Goal: Information Seeking & Learning: Learn about a topic

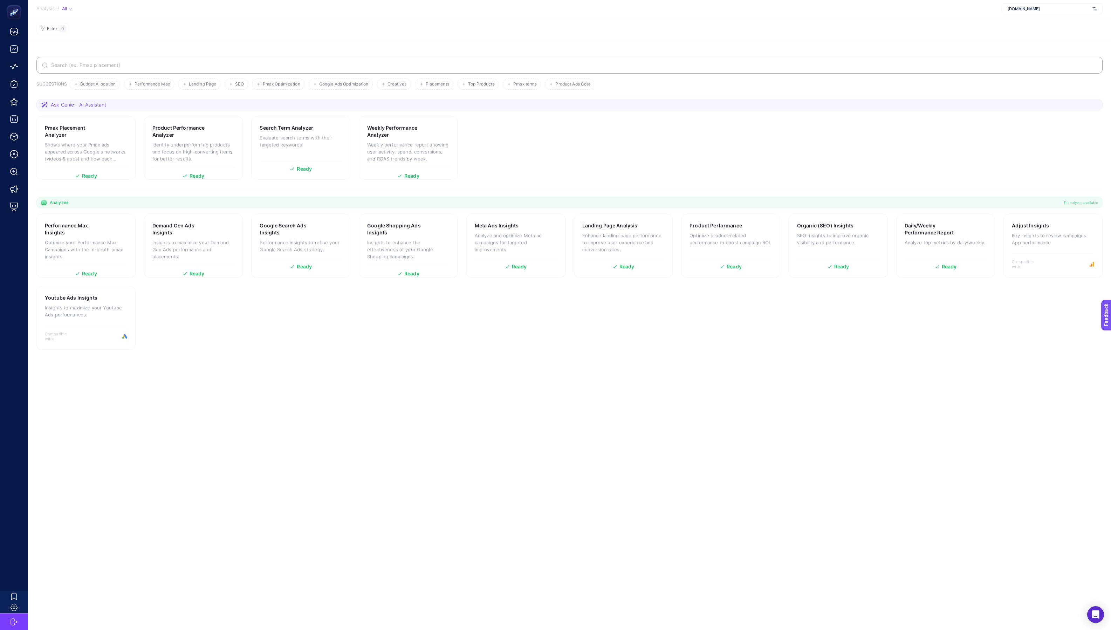
click at [1035, 8] on span "[DOMAIN_NAME]" at bounding box center [1049, 9] width 82 height 6
type input "wejaa"
click at [1022, 23] on span "[DOMAIN_NAME]" at bounding box center [1024, 23] width 32 height 6
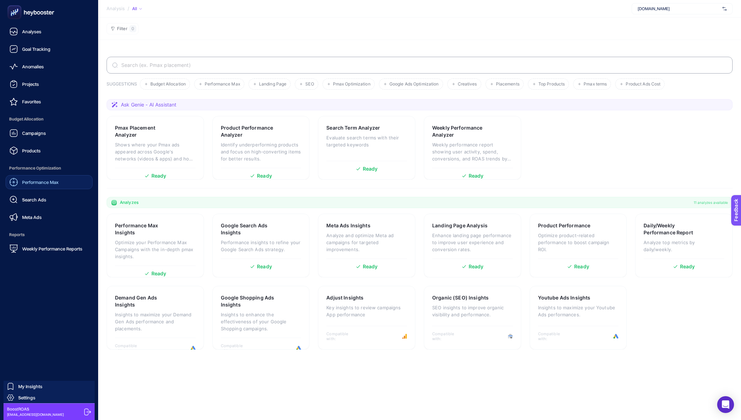
click at [36, 182] on span "Performance Max" at bounding box center [40, 182] width 36 height 6
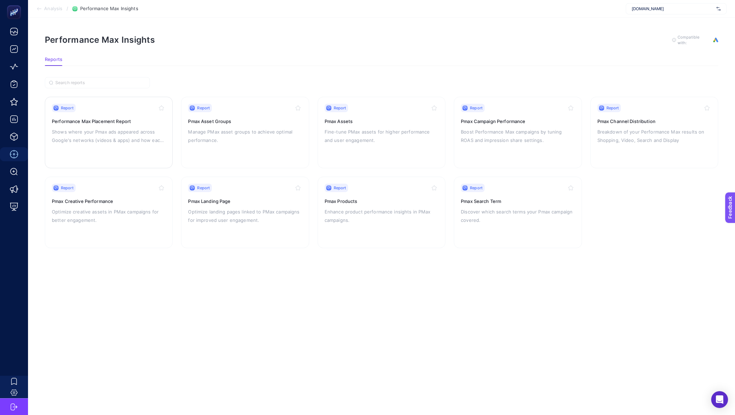
click at [133, 130] on p "Shows where your Pmax ads appeared across Google's networks (videos & apps) and…" at bounding box center [109, 136] width 114 height 17
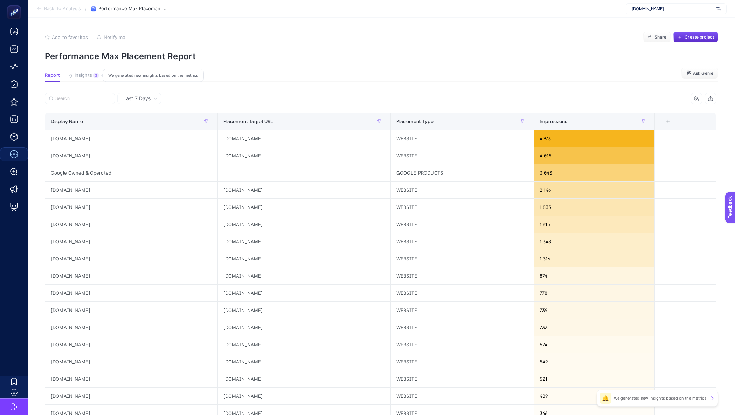
click at [86, 73] on span "Insights" at bounding box center [84, 76] width 18 height 6
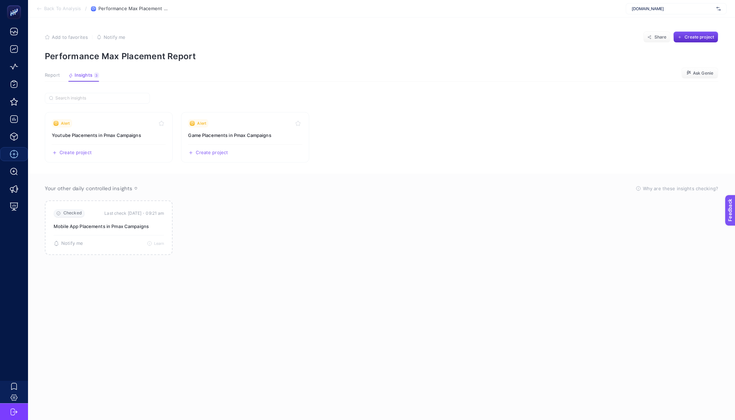
click at [53, 75] on span "Report" at bounding box center [52, 76] width 15 height 6
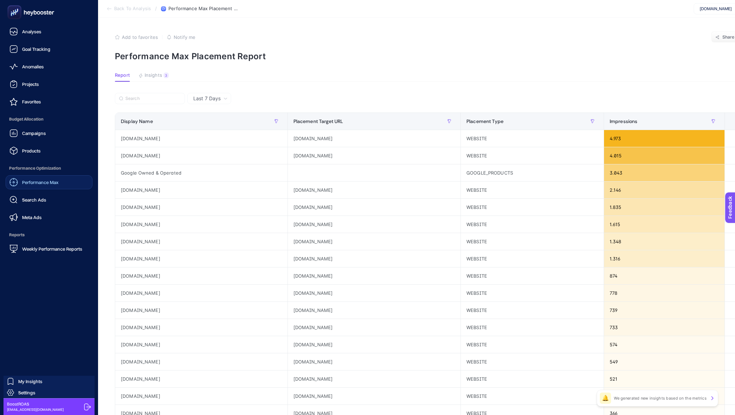
click at [20, 177] on link "Performance Max" at bounding box center [49, 182] width 87 height 14
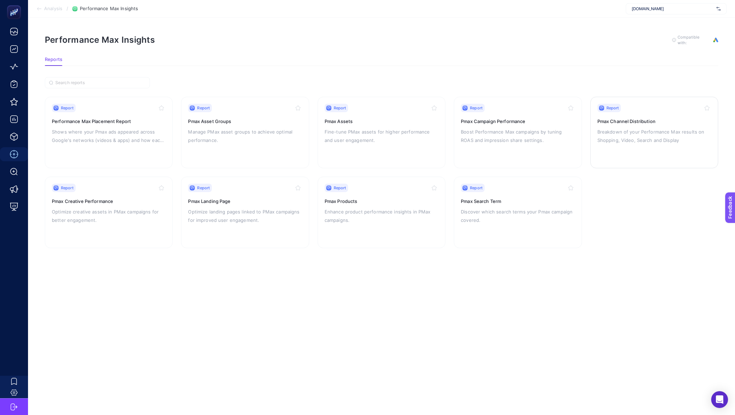
click at [618, 145] on div "Report Pmax Channel Distribution Breakdown of your Performance Max results on S…" at bounding box center [655, 132] width 114 height 57
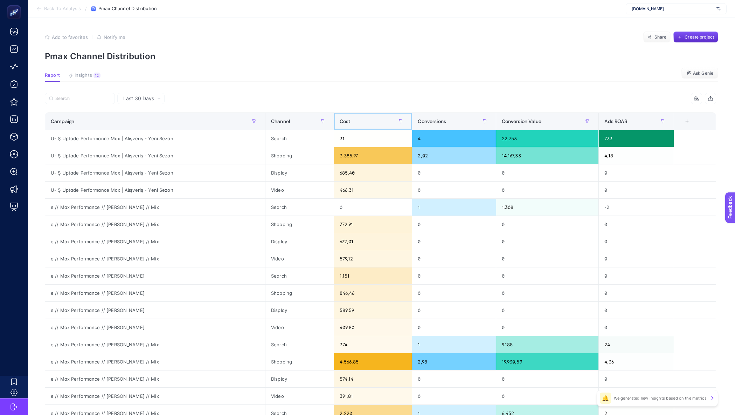
click at [370, 126] on div "Cost" at bounding box center [373, 121] width 67 height 11
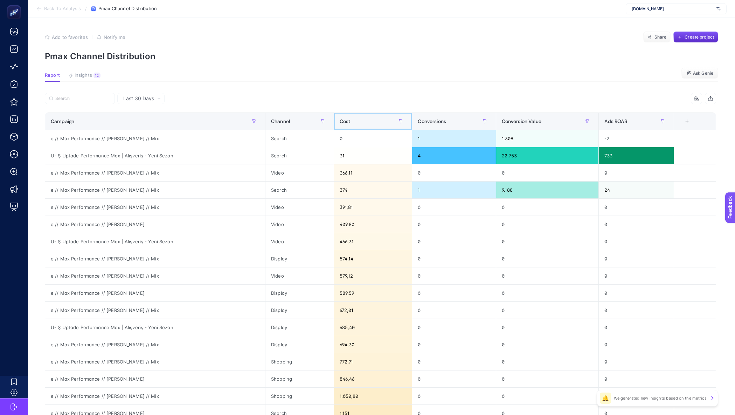
click at [370, 126] on div "Cost" at bounding box center [373, 121] width 67 height 11
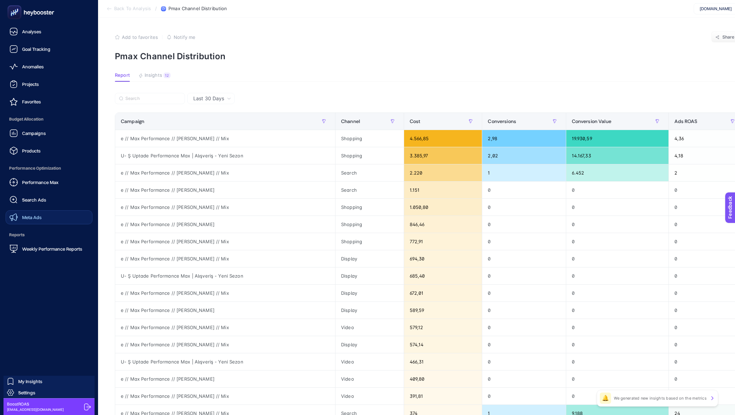
click at [33, 214] on span "Meta Ads" at bounding box center [32, 217] width 20 height 6
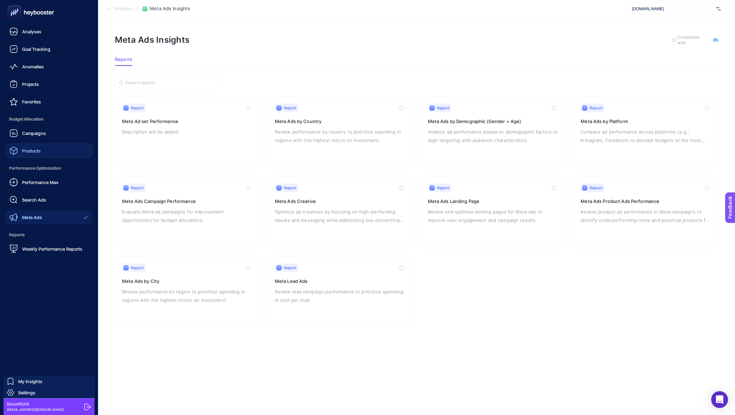
click at [21, 151] on div "Products" at bounding box center [24, 150] width 31 height 8
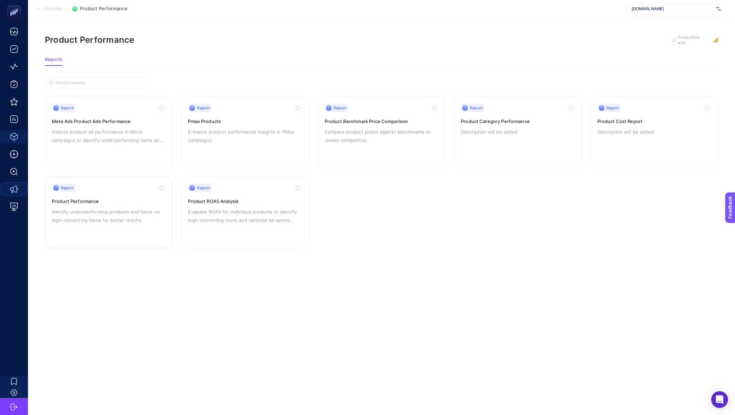
click at [152, 207] on p "Identify underperforming products and focus on high-converting items for better…" at bounding box center [109, 215] width 114 height 17
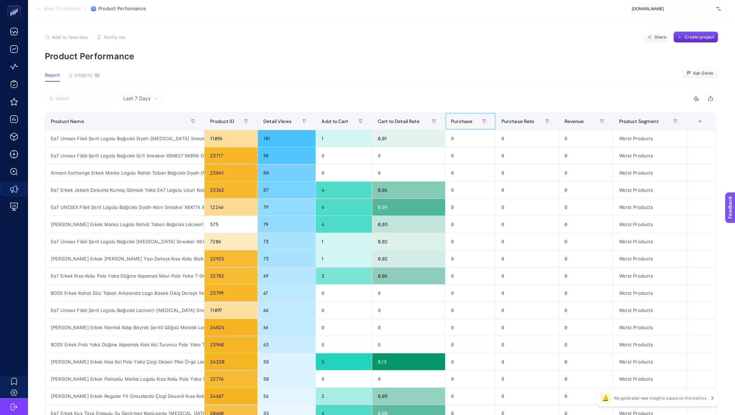
click at [475, 118] on div "Purchase" at bounding box center [470, 121] width 39 height 11
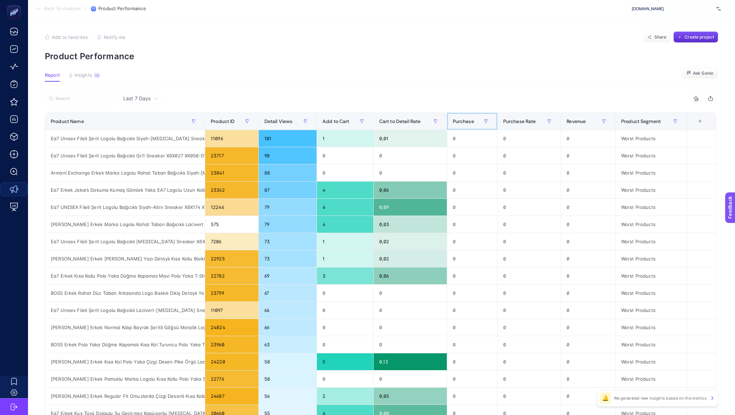
click at [474, 118] on span "Purchase" at bounding box center [463, 121] width 21 height 6
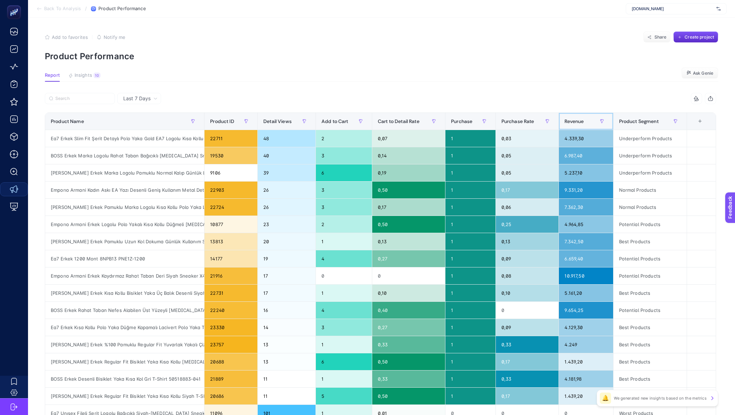
click at [564, 118] on th "Revenue" at bounding box center [586, 121] width 54 height 17
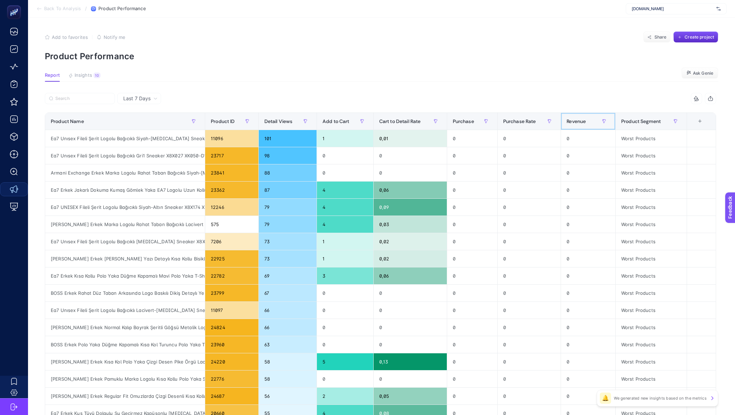
click at [579, 118] on span "Revenue" at bounding box center [576, 121] width 19 height 6
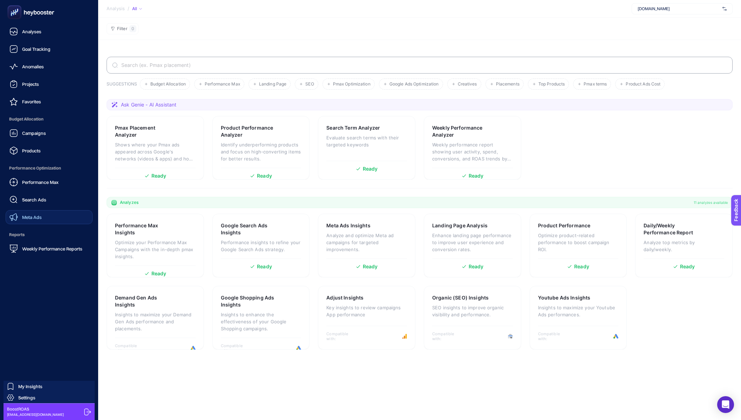
click at [29, 211] on link "Meta Ads" at bounding box center [49, 217] width 87 height 14
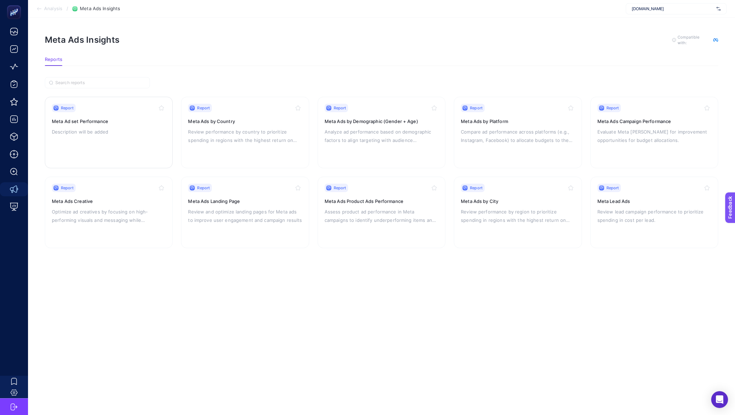
click at [155, 115] on div "Report Meta Ad set Performance Description will be added" at bounding box center [109, 132] width 114 height 57
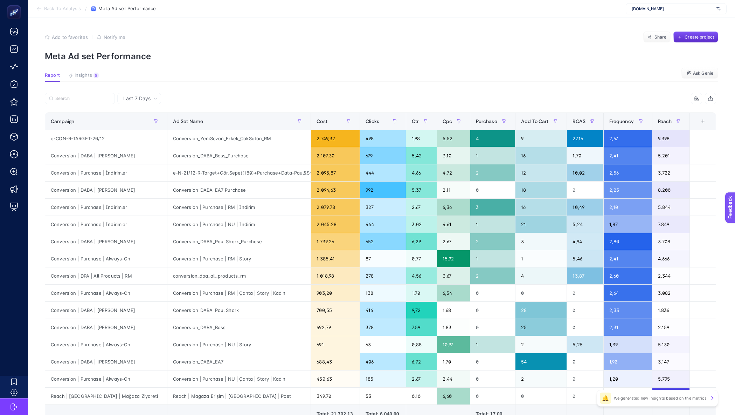
click at [705, 120] on div "+" at bounding box center [703, 121] width 13 height 6
click at [594, 90] on article "Add to favorites false Notify me Share Create project Meta Ad set Performance R…" at bounding box center [381, 257] width 707 height 479
click at [708, 123] on div "+" at bounding box center [703, 121] width 13 height 6
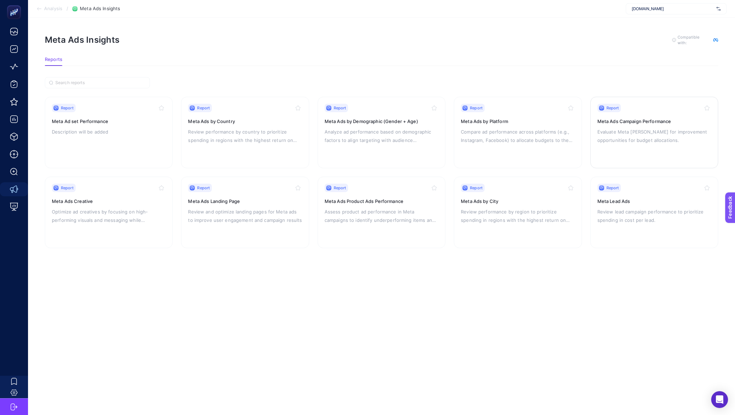
click at [632, 129] on p "Evaluate Meta [PERSON_NAME] for improvement opportunities for budget allocation…" at bounding box center [655, 136] width 114 height 17
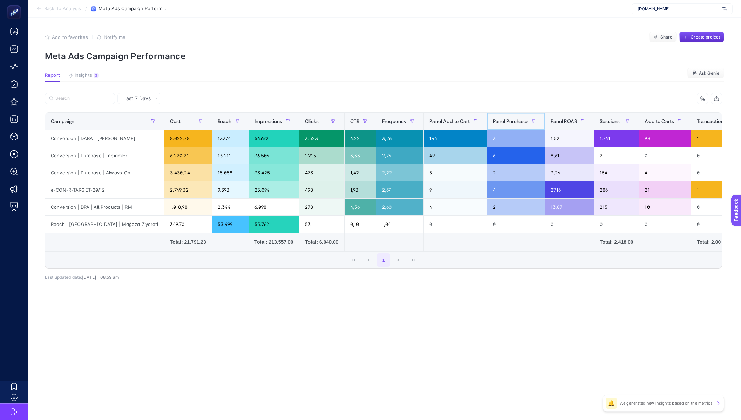
click at [501, 122] on span "Panel Purchase" at bounding box center [510, 121] width 35 height 6
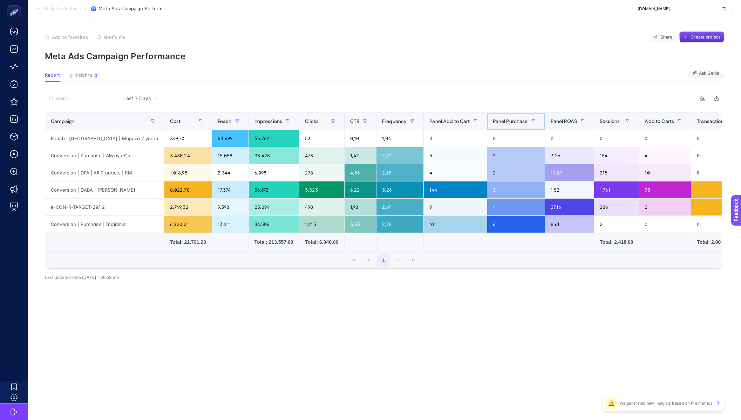
click at [501, 122] on span "Panel Purchase" at bounding box center [510, 121] width 35 height 6
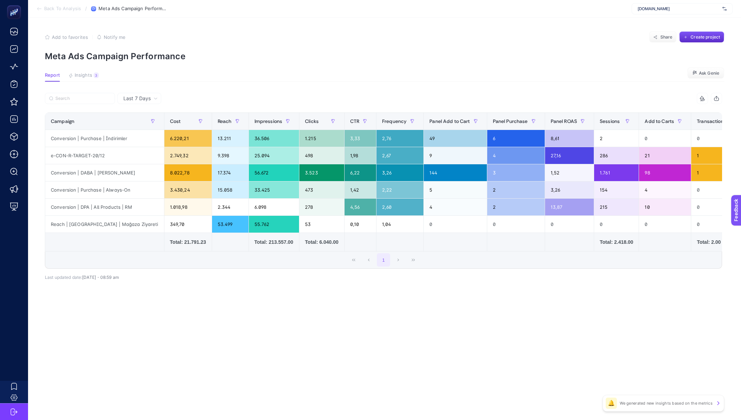
click at [437, 296] on div "Last 7 Days 15 items selected Campaign Cost Reach Impressions Clicks CTR Freque…" at bounding box center [383, 202] width 688 height 218
click at [451, 102] on div "15 items selected" at bounding box center [552, 98] width 338 height 11
click at [96, 136] on div "Conversion | Purchase | İndirimler" at bounding box center [104, 138] width 119 height 17
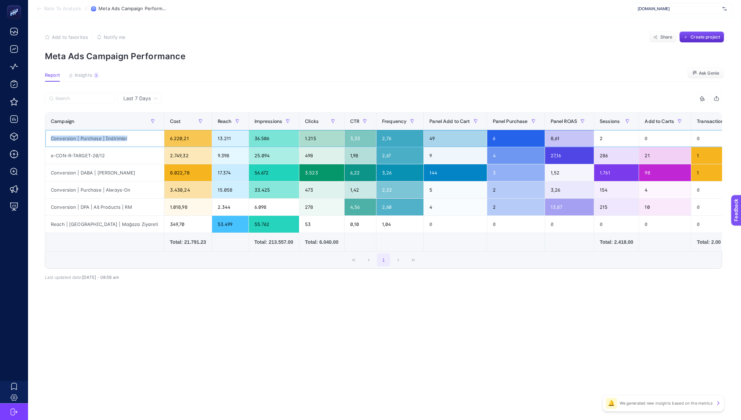
copy tr "Conversion | Purchase | İndirimler"
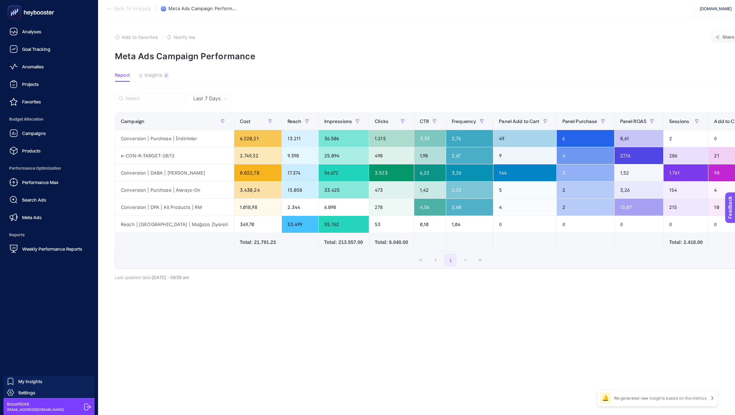
click at [36, 142] on div "Campaigns Products" at bounding box center [49, 142] width 87 height 32
click at [37, 138] on link "Campaigns" at bounding box center [49, 133] width 87 height 14
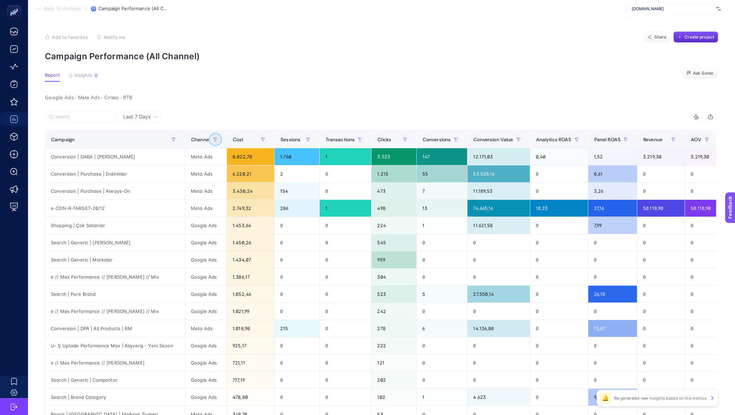
click at [213, 138] on icon "button" at bounding box center [215, 139] width 4 height 4
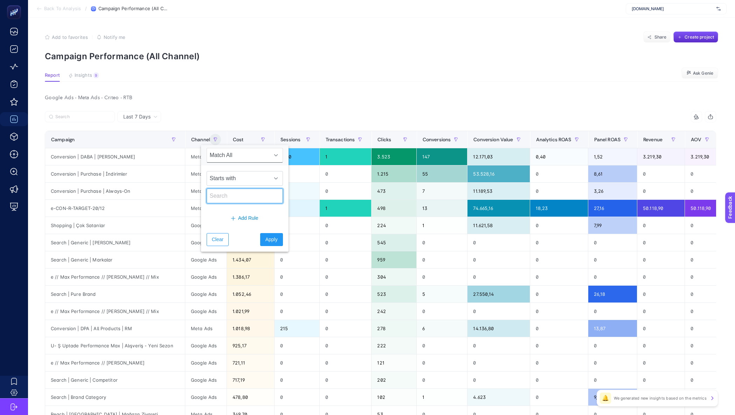
click at [225, 196] on input "text" at bounding box center [245, 196] width 76 height 15
type input "google"
click at [268, 246] on button "Apply" at bounding box center [271, 239] width 23 height 13
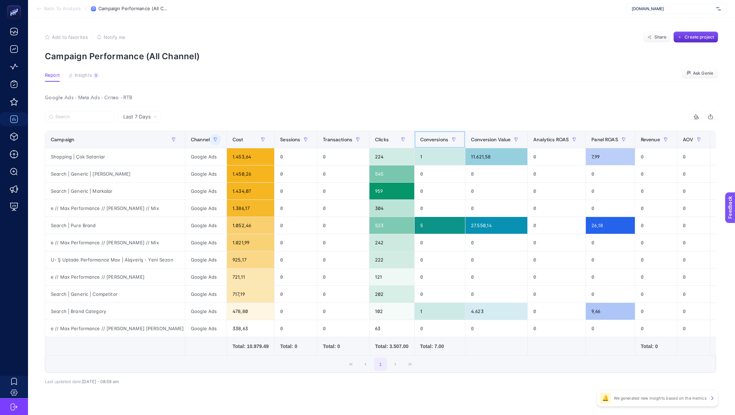
click at [439, 142] on span "Conversions" at bounding box center [434, 140] width 28 height 6
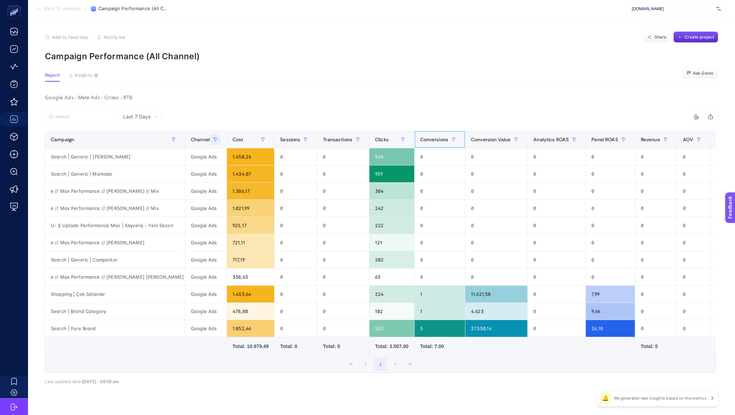
click at [438, 142] on span "Conversions" at bounding box center [434, 140] width 28 height 6
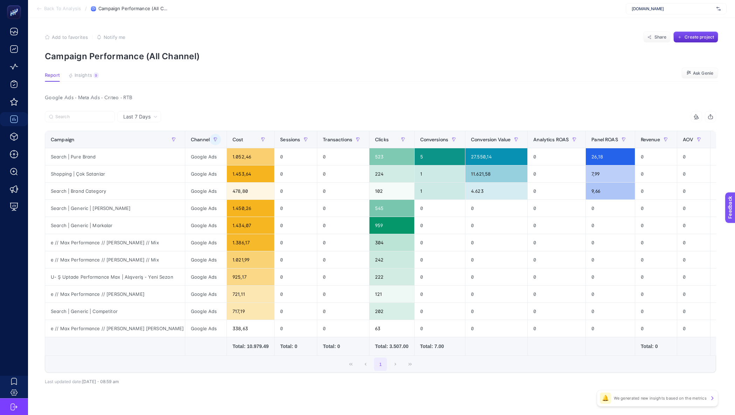
click at [717, 139] on div "+" at bounding box center [723, 140] width 13 height 6
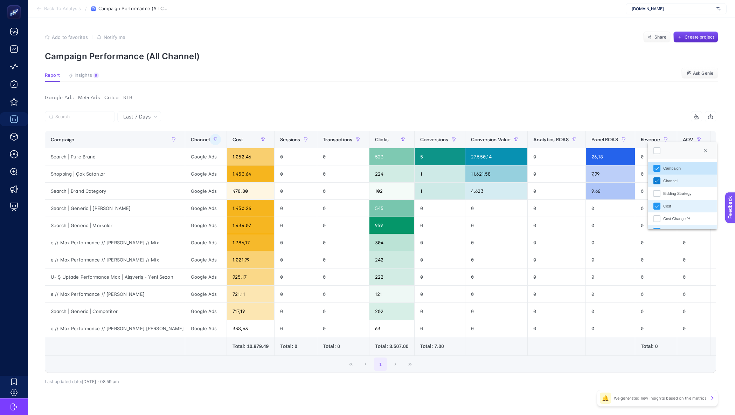
click at [656, 184] on li "Channel" at bounding box center [682, 180] width 69 height 13
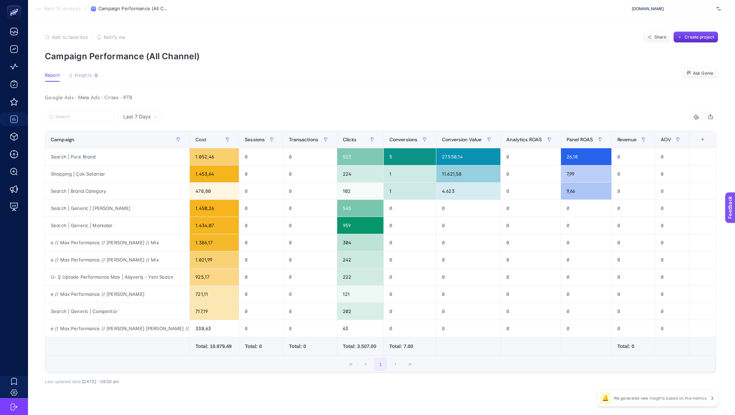
click at [701, 139] on div "+" at bounding box center [703, 140] width 13 height 6
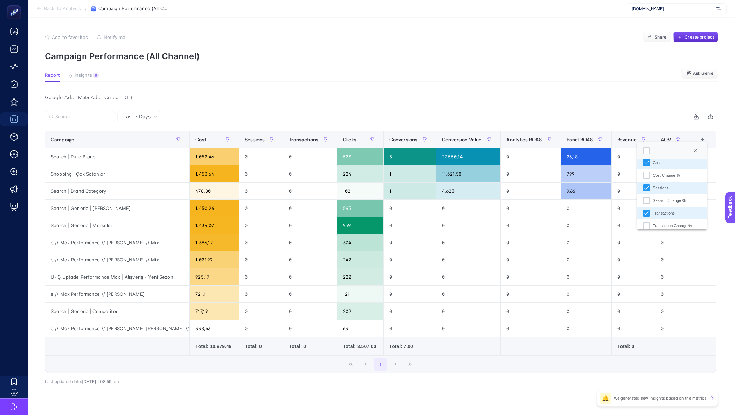
scroll to position [43, 0]
click at [648, 187] on icon "Sessions" at bounding box center [646, 188] width 5 height 5
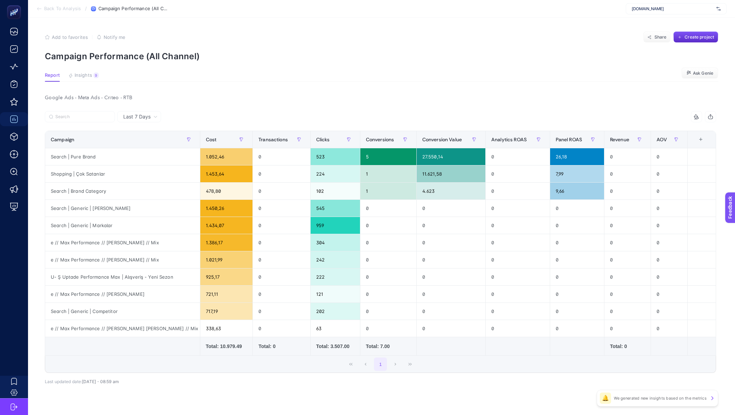
click at [699, 139] on div "10 items selected +" at bounding box center [701, 140] width 14 height 6
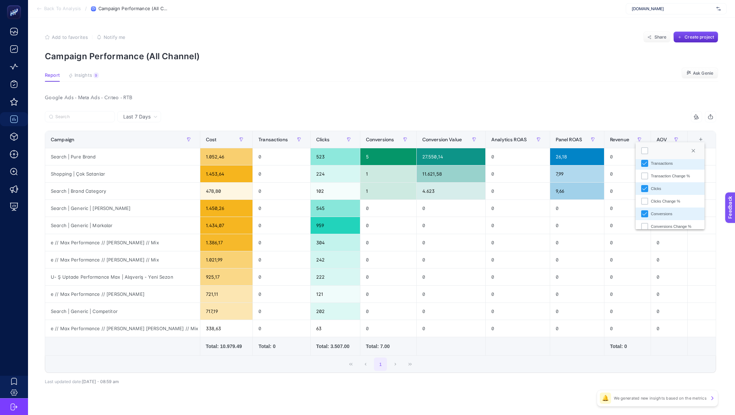
scroll to position [95, 0]
click at [647, 163] on icon "Transactions" at bounding box center [645, 161] width 5 height 5
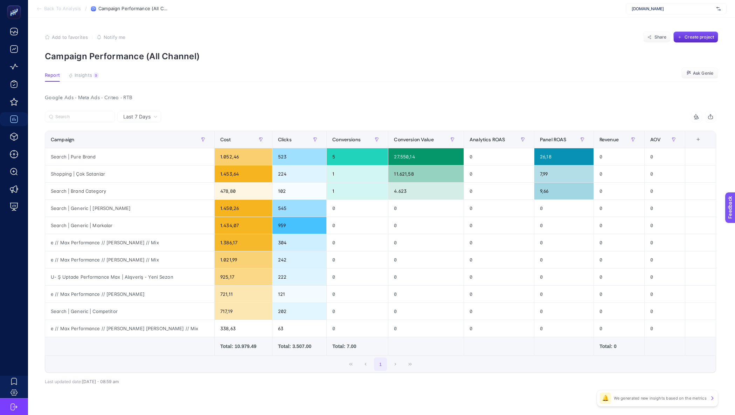
click at [705, 141] on div "+" at bounding box center [698, 140] width 13 height 6
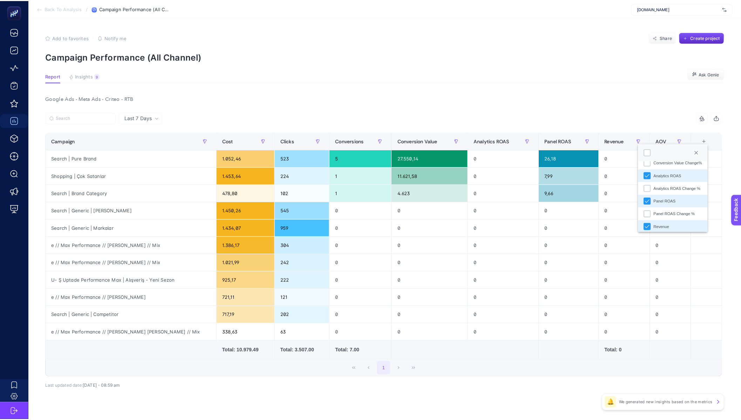
scroll to position [184, 0]
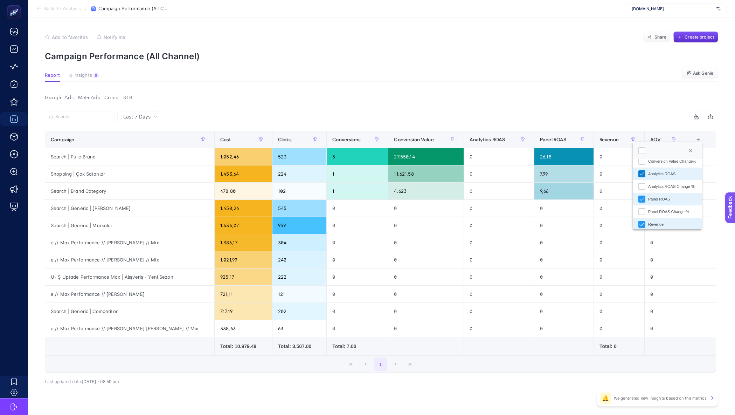
click at [642, 177] on div "Analytics ROAS" at bounding box center [642, 173] width 7 height 7
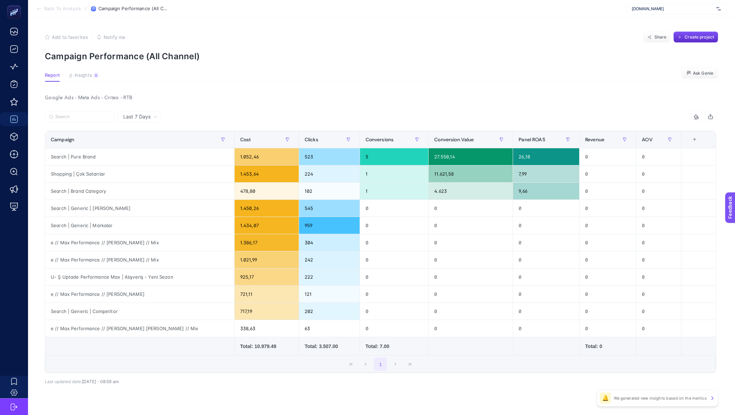
click at [575, 106] on div "Google Ads - Meta Ads - Criteo - RTB Last 7 Days 10 items selected Campaign Cos…" at bounding box center [380, 254] width 683 height 322
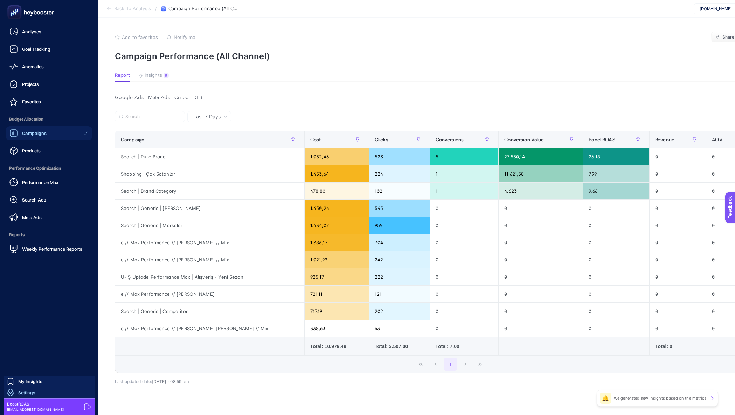
click at [27, 391] on span "Settings" at bounding box center [26, 393] width 17 height 6
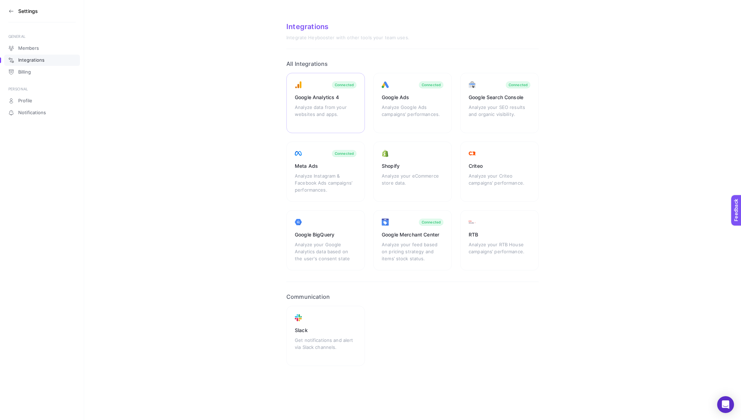
click at [344, 109] on div "Analyze data from your websites and apps." at bounding box center [326, 114] width 62 height 21
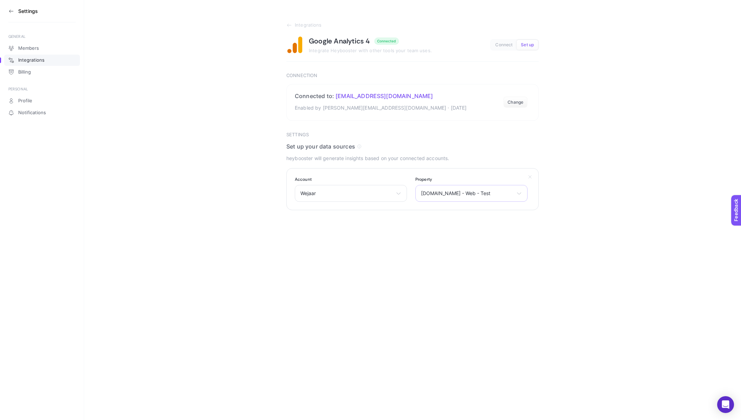
click at [448, 191] on span "[DOMAIN_NAME] - Web - Test" at bounding box center [467, 194] width 93 height 6
click at [444, 230] on li "Wejaar" at bounding box center [471, 235] width 109 height 11
click at [304, 227] on button "Submit" at bounding box center [299, 228] width 27 height 14
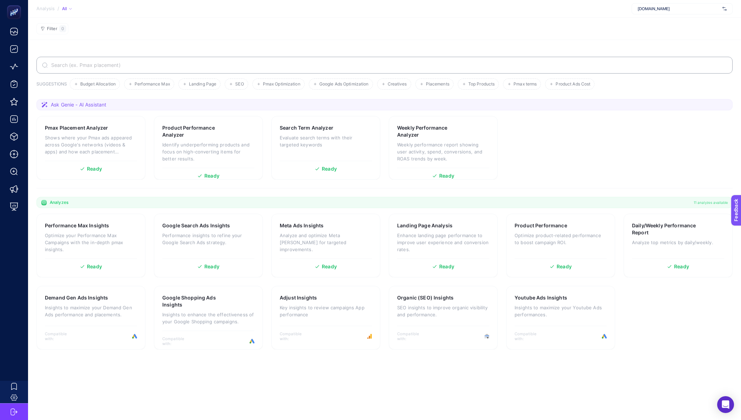
click at [677, 12] on div "[DOMAIN_NAME]" at bounding box center [681, 8] width 101 height 11
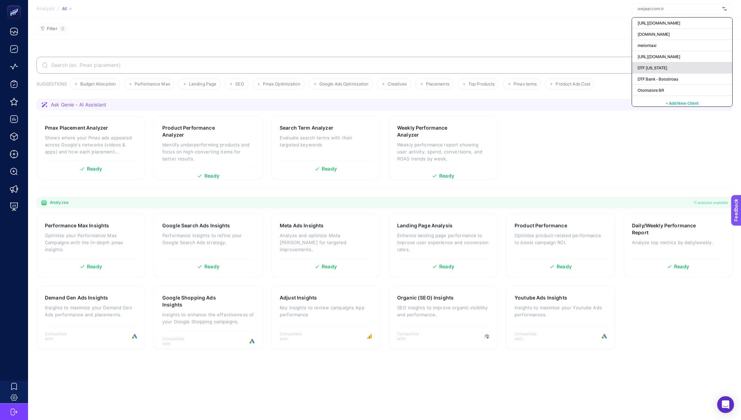
scroll to position [2751, 0]
click at [677, 96] on button "+ Add New Client" at bounding box center [681, 99] width 33 height 8
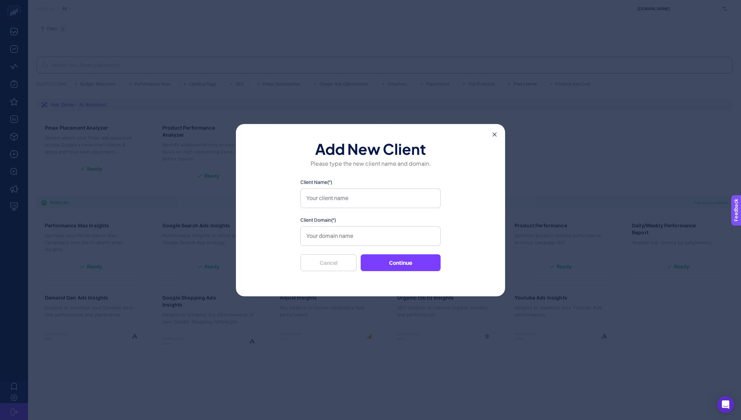
click at [348, 213] on div "Client Name(*) Client Domain(*) Cancel Continue" at bounding box center [370, 225] width 140 height 93
click at [352, 201] on input "Client Name(*)" at bounding box center [370, 199] width 140 height 20
type input "Wejaar"
click at [348, 230] on input "Client Domain(*)" at bounding box center [370, 236] width 140 height 20
paste input "https://www.wejaar.com.tr/"
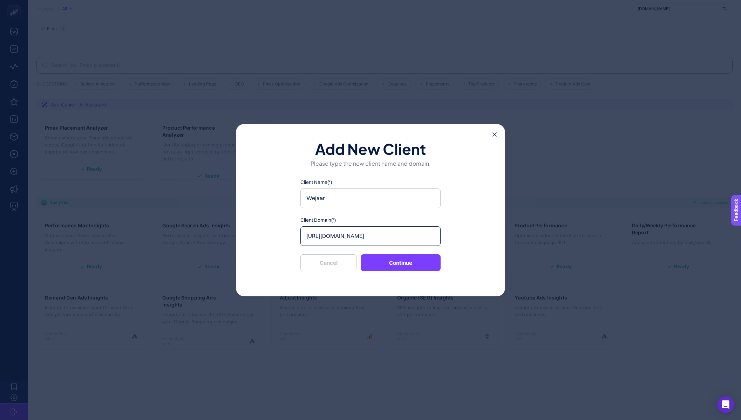
type input "https://www.wejaar.com.tr/"
click at [421, 256] on button "Continue" at bounding box center [401, 262] width 80 height 17
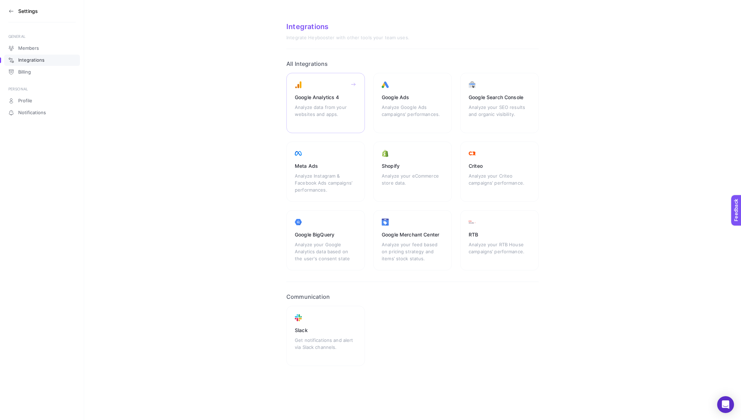
click at [373, 103] on div "Google Analytics 4 Analyze data from your websites and apps." at bounding box center [412, 103] width 78 height 60
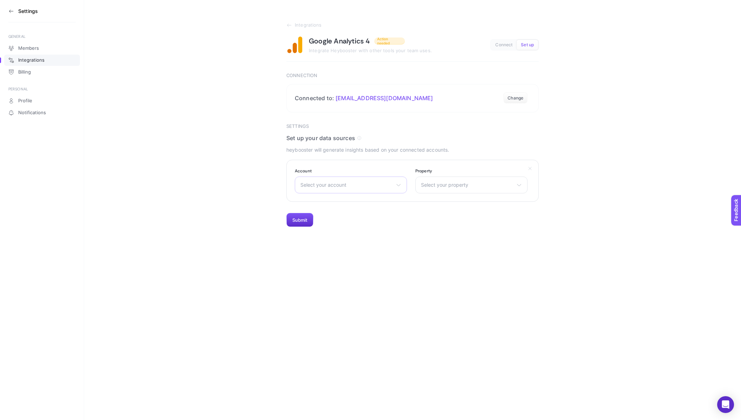
click at [367, 188] on span "Select your account" at bounding box center [346, 185] width 93 height 6
click at [359, 204] on input "text" at bounding box center [350, 202] width 111 height 14
type input "wejaa"
click at [350, 212] on li "Wejaar" at bounding box center [350, 215] width 109 height 11
click at [448, 187] on span "Select your property" at bounding box center [467, 185] width 93 height 6
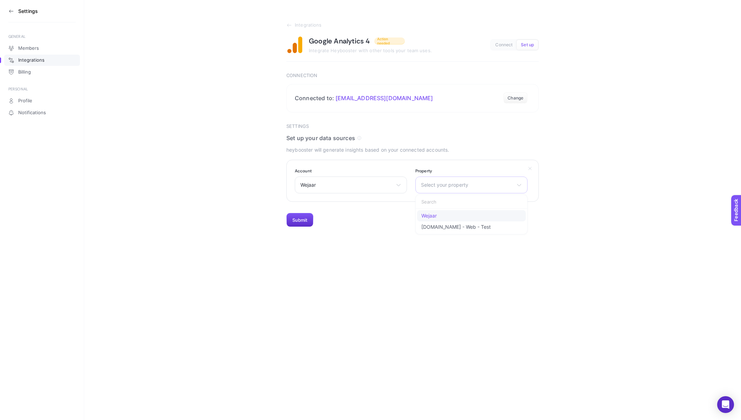
click at [454, 216] on li "Wejaar" at bounding box center [471, 215] width 109 height 11
click at [313, 216] on section "Settings Set up your data sources heybooster will generate insights based on yo…" at bounding box center [412, 176] width 252 height 104
click at [310, 217] on button "Submit" at bounding box center [299, 220] width 27 height 14
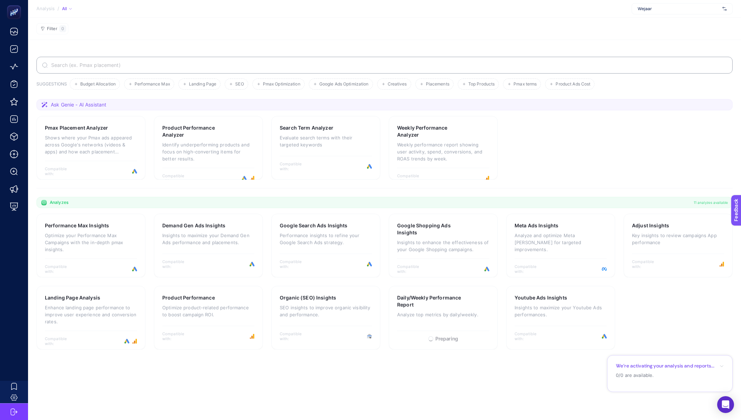
click at [660, 11] on span "Wejaar" at bounding box center [678, 9] width 82 height 6
type input "weja"
click at [653, 22] on span "[DOMAIN_NAME]" at bounding box center [653, 23] width 32 height 6
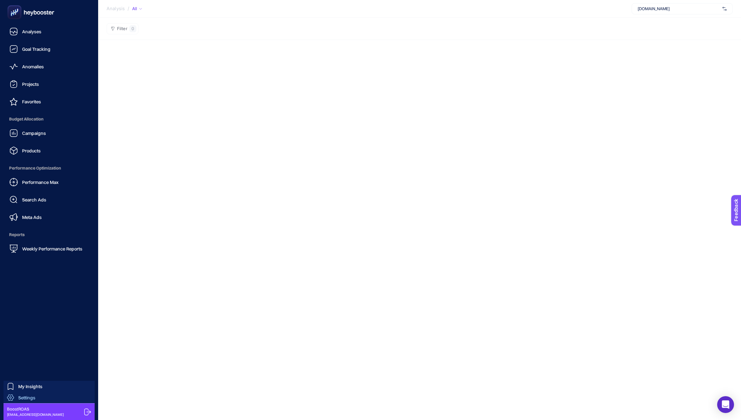
click at [23, 393] on link "Settings" at bounding box center [49, 397] width 91 height 11
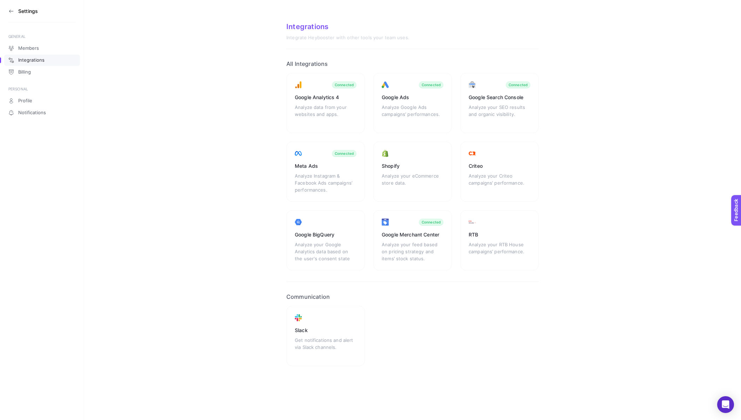
click at [12, 12] on icon at bounding box center [11, 11] width 6 height 6
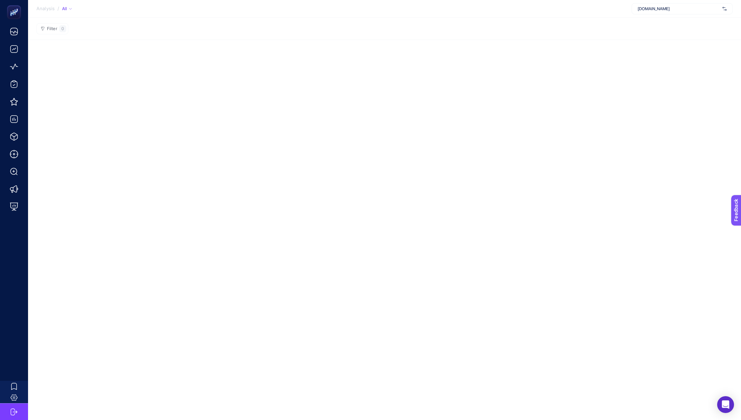
click at [695, 12] on div "[DOMAIN_NAME]" at bounding box center [681, 8] width 101 height 11
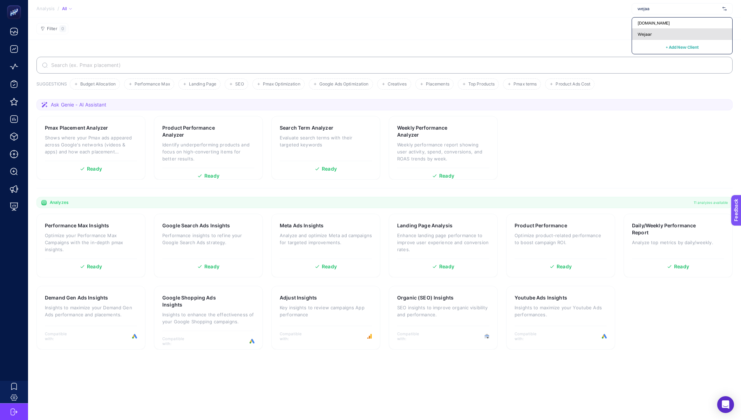
type input "wejaa"
click at [670, 30] on div "Wejaar" at bounding box center [682, 34] width 100 height 11
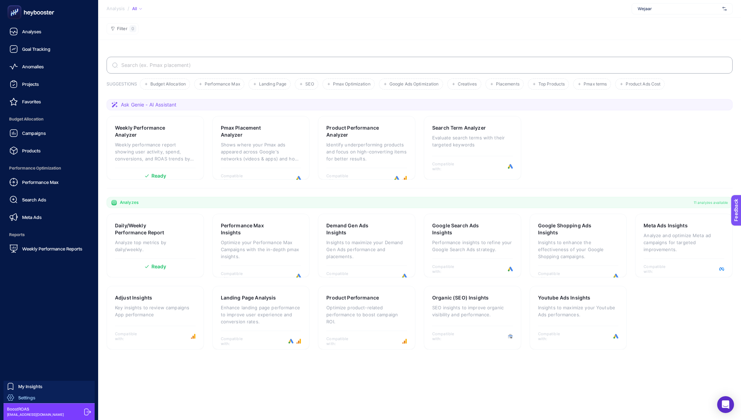
click at [28, 401] on link "Settings" at bounding box center [49, 397] width 91 height 11
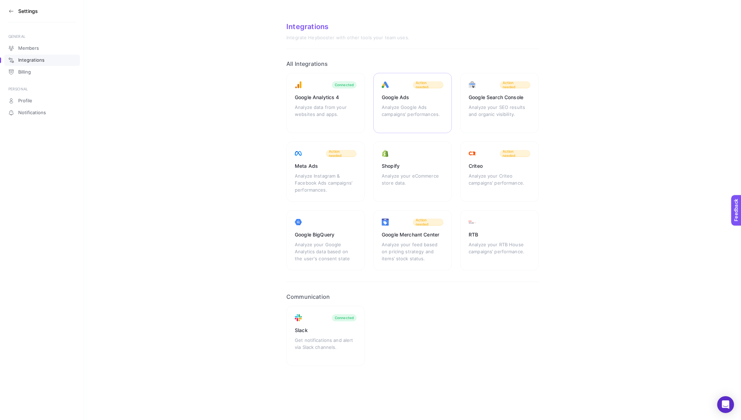
click at [413, 106] on div "Analyze Google Ads campaigns’ performances." at bounding box center [413, 114] width 62 height 21
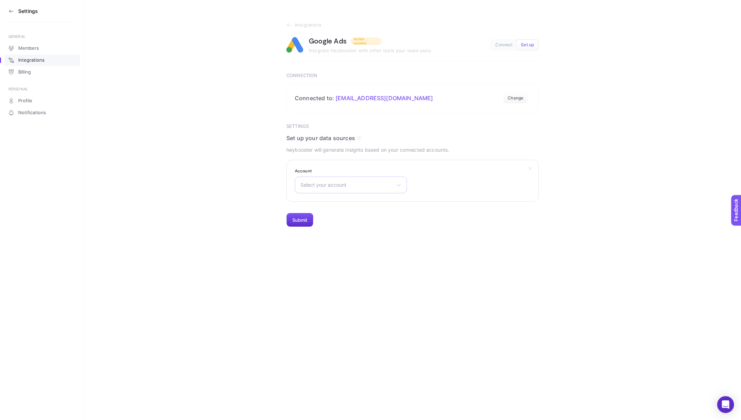
click at [361, 183] on span "Select your account" at bounding box center [346, 185] width 93 height 6
click at [359, 203] on input "text" at bounding box center [350, 202] width 111 height 14
type input "wejaa"
click at [338, 221] on ul "Wejaar" at bounding box center [350, 216] width 111 height 14
click at [349, 191] on div "Select your account wejaa Wejaar" at bounding box center [351, 185] width 112 height 17
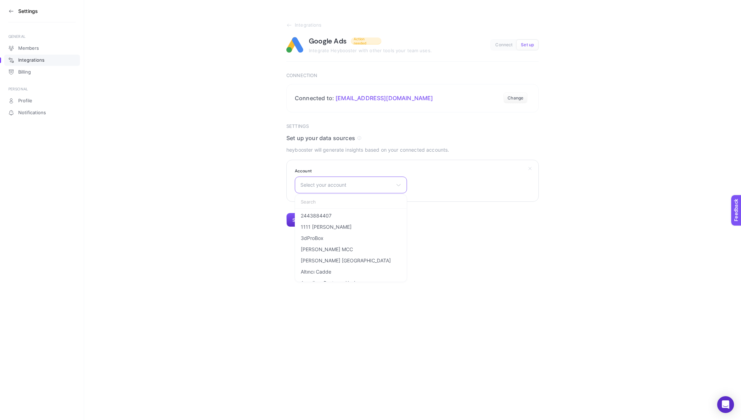
click at [344, 198] on input "text" at bounding box center [350, 202] width 111 height 14
type input "weja"
click at [324, 212] on li "Wejaar" at bounding box center [350, 215] width 109 height 11
click at [300, 223] on button "Submit" at bounding box center [299, 220] width 27 height 14
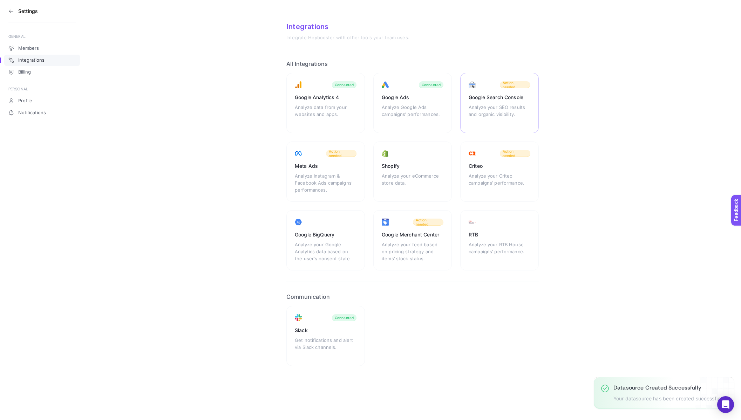
click at [498, 113] on div "Analyze your SEO results and organic visibility." at bounding box center [499, 114] width 62 height 21
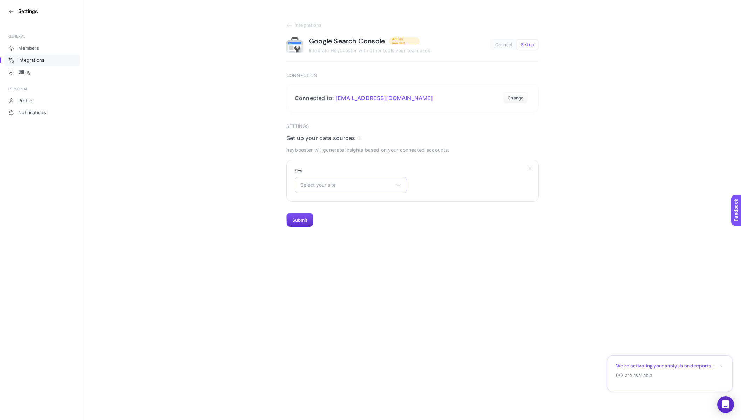
click at [346, 180] on div "Select your site https://geschenkelampe.de/ https://www.onerkazan.com.tr/ https…" at bounding box center [351, 185] width 112 height 17
click at [334, 198] on input "text" at bounding box center [350, 202] width 111 height 14
type input "wej"
click at [328, 210] on li "https://www.wejaar.com.tr/" at bounding box center [350, 215] width 109 height 11
click at [306, 225] on button "Submit" at bounding box center [299, 220] width 27 height 14
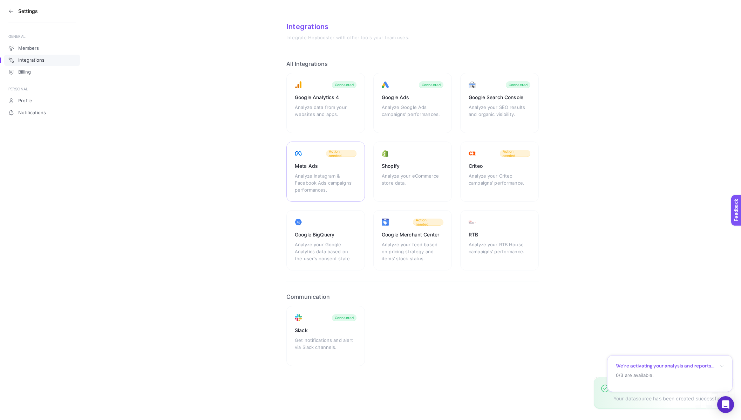
click at [337, 167] on div "Meta Ads" at bounding box center [326, 166] width 62 height 7
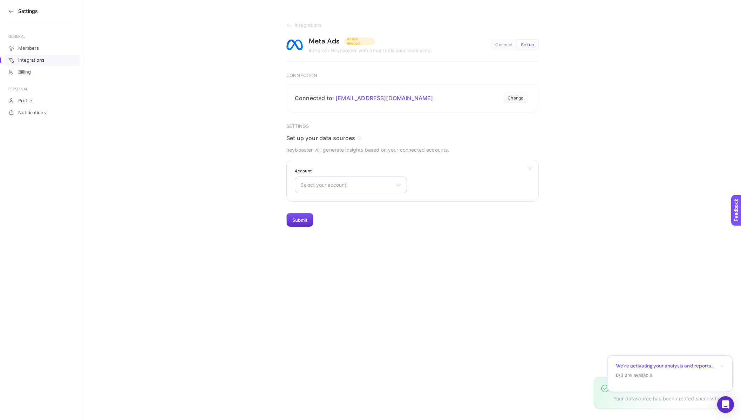
click at [356, 191] on div "Select your account Efor Reklam Hesabı HİFA ELEKTRONİK BİLİŞİM TEKSTİL SANAYİ T…" at bounding box center [351, 185] width 112 height 17
click at [358, 198] on input "text" at bounding box center [350, 202] width 111 height 14
type input "wej"
click at [345, 211] on li "WeJaar Ad" at bounding box center [350, 215] width 109 height 11
click at [309, 221] on button "Submit" at bounding box center [299, 220] width 27 height 14
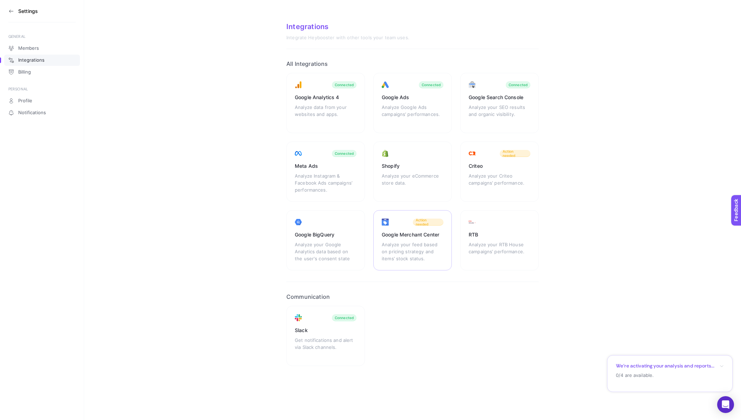
click at [460, 226] on div "Google Merchant Center Analyze your feed based on pricing strategy and items’ s…" at bounding box center [499, 240] width 78 height 60
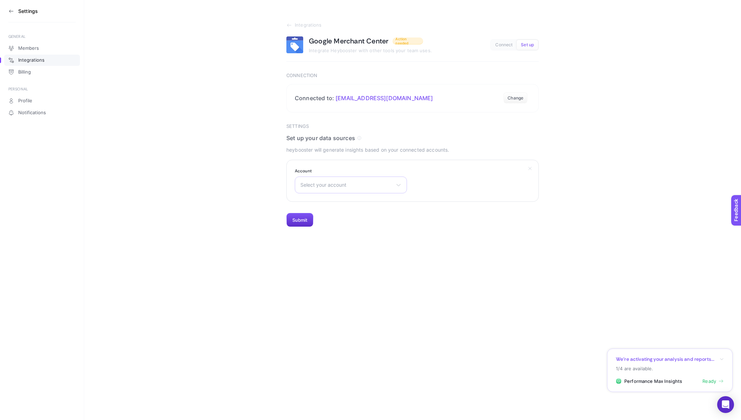
click at [349, 193] on div "Select your account SIRRI EFOR Online Paty, Inc Konyalı Saat Oleg Cassini Recet…" at bounding box center [351, 185] width 112 height 17
click at [348, 198] on input "text" at bounding box center [350, 202] width 111 height 14
type input "we"
click at [320, 233] on li "Wejaar" at bounding box center [350, 238] width 109 height 11
click at [304, 226] on button "Submit" at bounding box center [299, 220] width 27 height 14
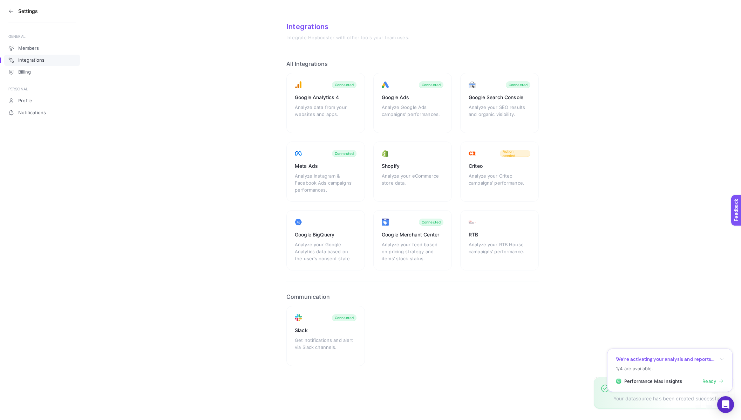
click at [14, 13] on icon at bounding box center [11, 11] width 6 height 6
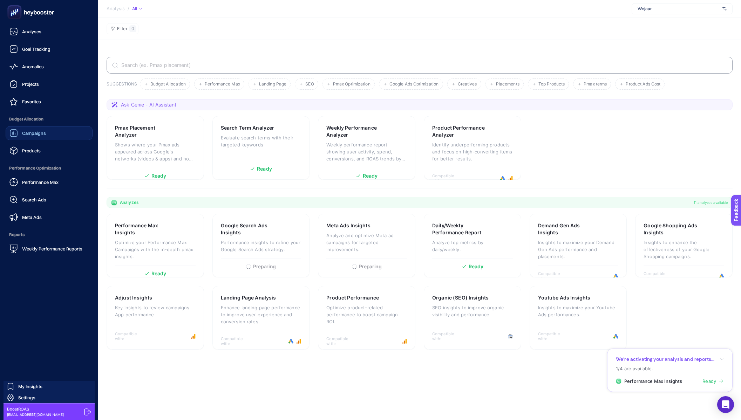
click at [45, 131] on span "Campaigns" at bounding box center [34, 133] width 24 height 6
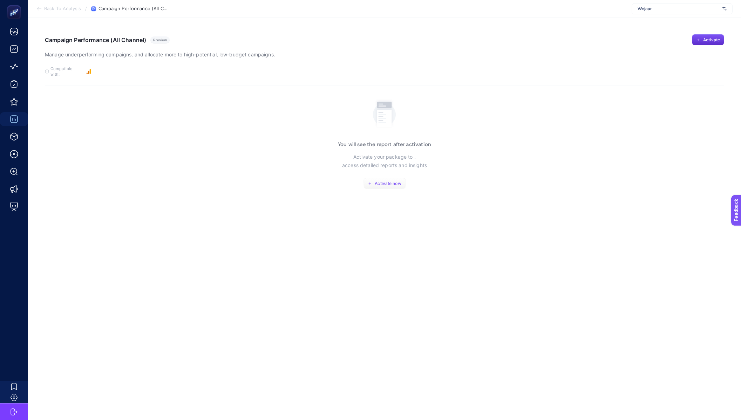
click at [385, 181] on button "Activate now" at bounding box center [384, 183] width 42 height 11
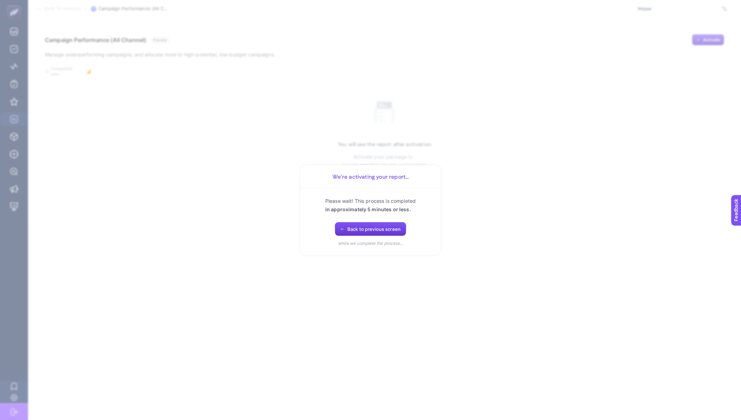
click at [386, 224] on button "Back to previous screen" at bounding box center [370, 229] width 71 height 14
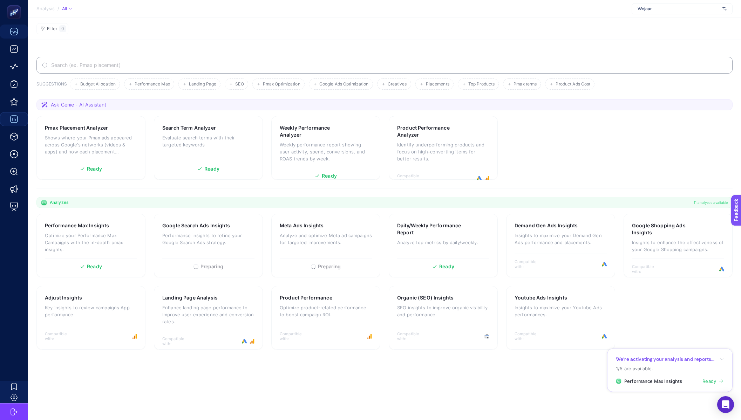
click at [713, 363] on section "We’re activating your analysis and reports... 1/5 are available. Performance Ma…" at bounding box center [669, 371] width 125 height 44
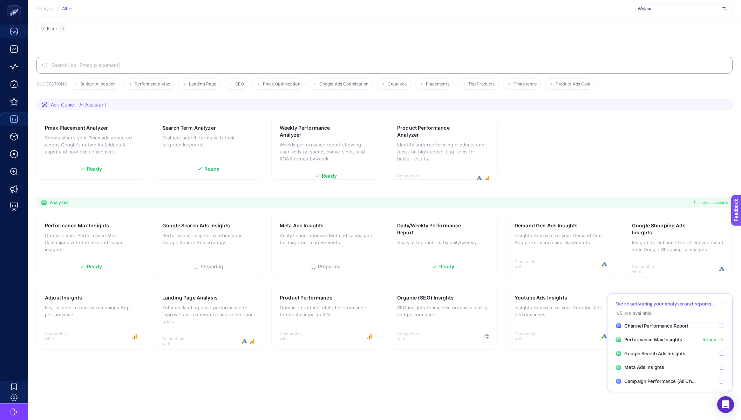
click at [661, 340] on span "Performance Max Insights" at bounding box center [653, 339] width 58 height 7
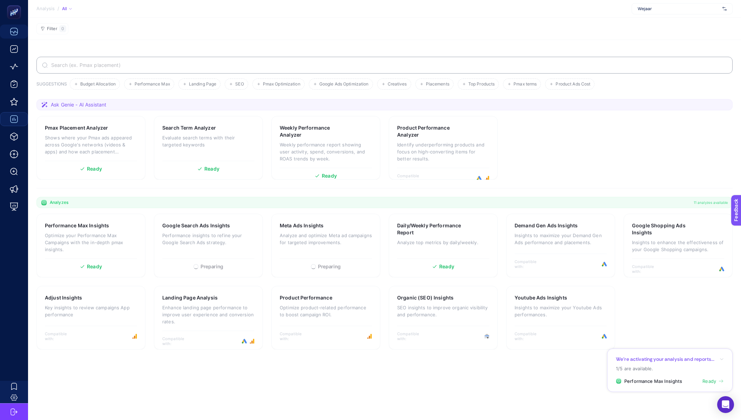
click at [672, 376] on section "We’re activating your analysis and reports... 1/5 are available. Performance Ma…" at bounding box center [669, 371] width 125 height 44
click at [502, 132] on section "Pmax Placement Analyzer Shows where your Pmax ads appeared across Google's netw…" at bounding box center [384, 148] width 696 height 64
click at [473, 149] on p "Identify underperforming products and focus on high-converting items for better…" at bounding box center [443, 151] width 92 height 21
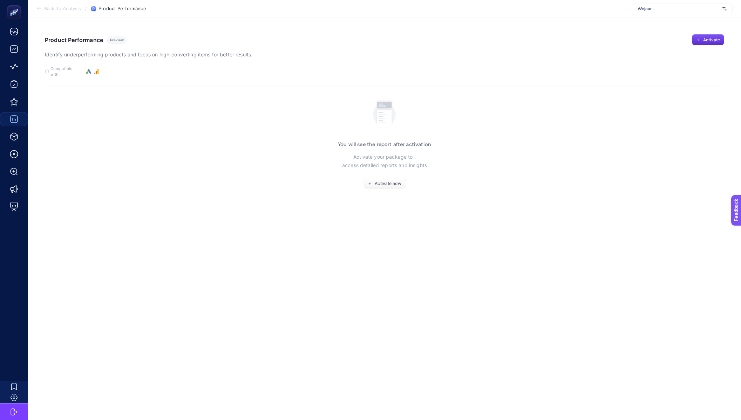
click at [390, 181] on span "Activate now" at bounding box center [388, 184] width 26 height 6
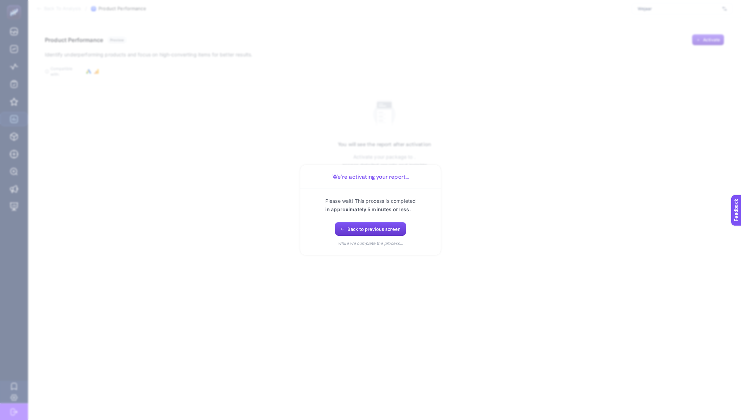
click at [361, 231] on span "Back to previous screen" at bounding box center [373, 229] width 53 height 6
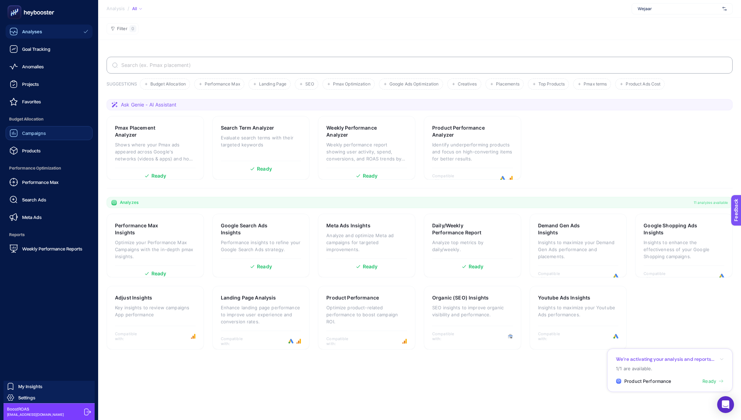
click at [41, 38] on link "Analyses" at bounding box center [49, 32] width 87 height 14
click at [36, 55] on link "Goal Tracking" at bounding box center [49, 49] width 87 height 14
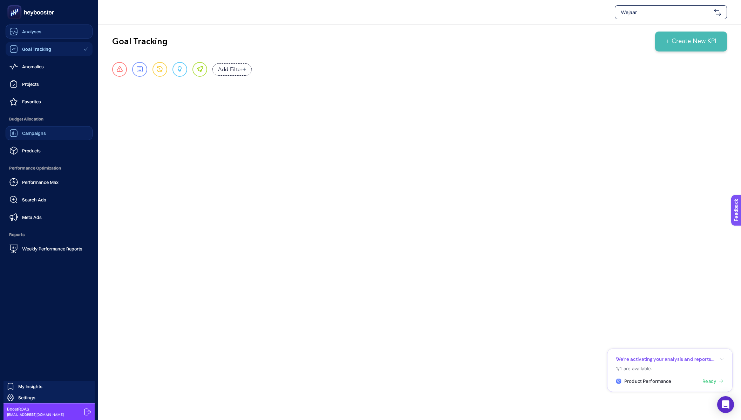
click at [31, 34] on div "Analyses" at bounding box center [25, 31] width 32 height 8
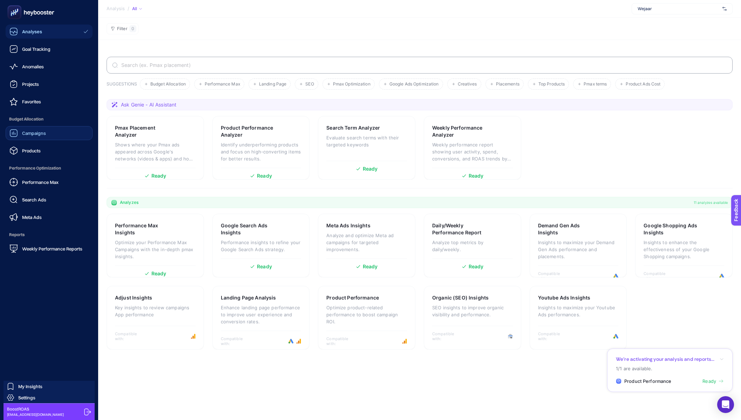
click at [33, 131] on span "Campaigns" at bounding box center [34, 133] width 24 height 6
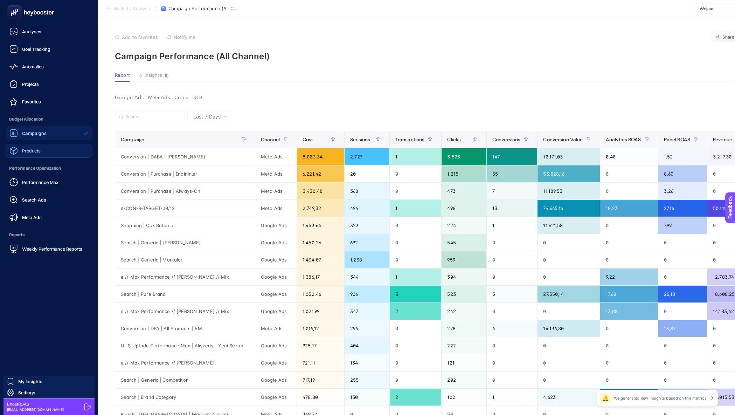
click at [29, 152] on span "Products" at bounding box center [31, 151] width 19 height 6
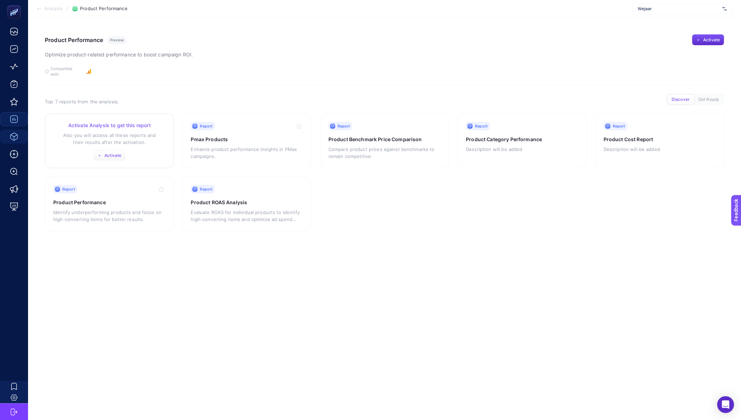
click at [112, 153] on span "Activate" at bounding box center [112, 156] width 17 height 6
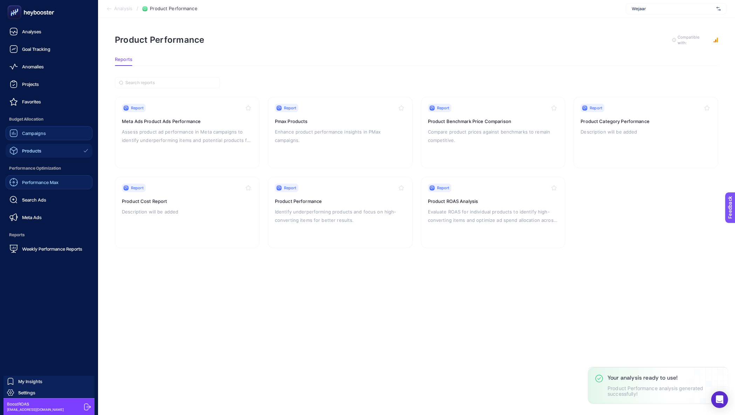
click at [25, 180] on span "Performance Max" at bounding box center [40, 182] width 36 height 6
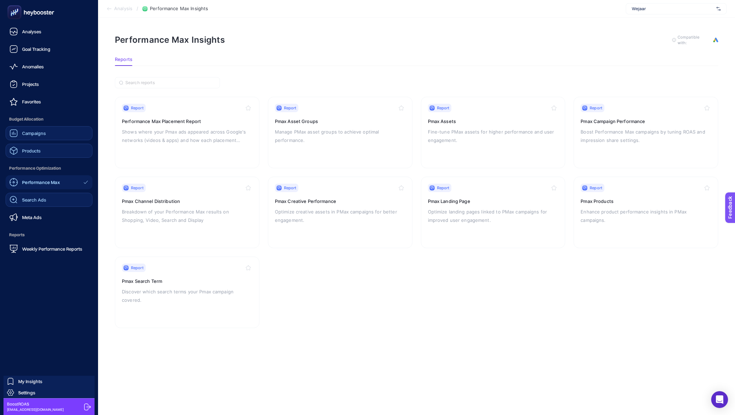
click at [28, 195] on link "Search Ads" at bounding box center [49, 200] width 87 height 14
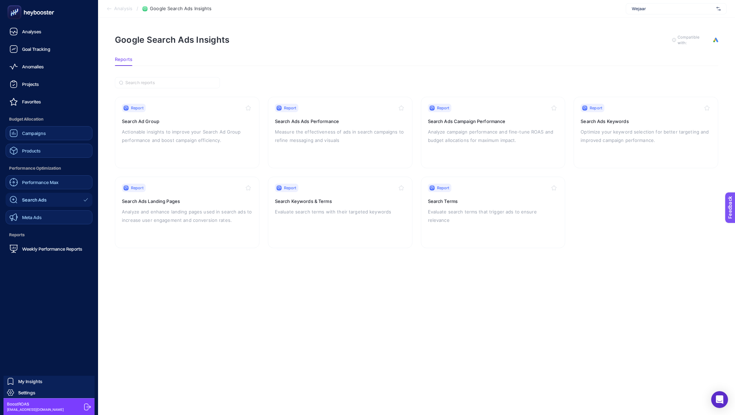
click at [21, 218] on div "Meta Ads" at bounding box center [25, 217] width 32 height 8
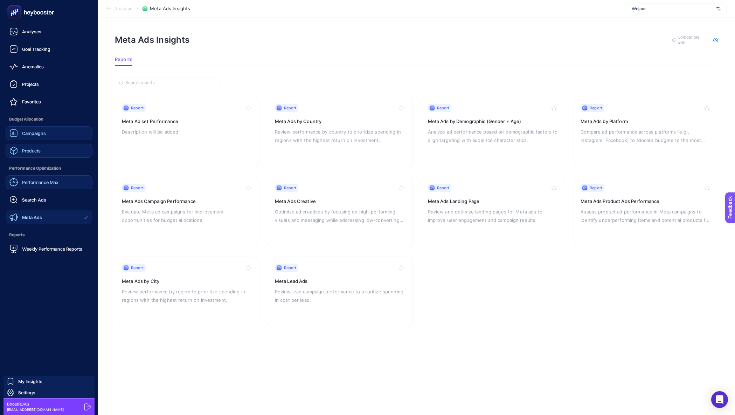
click at [37, 126] on link "Campaigns" at bounding box center [49, 133] width 87 height 14
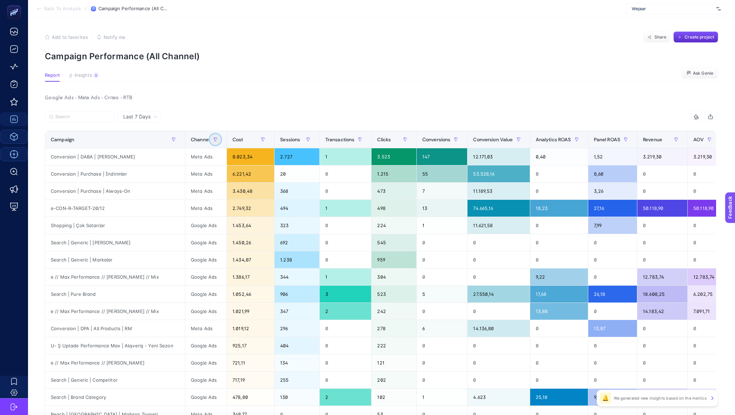
click at [210, 141] on button "button" at bounding box center [215, 139] width 11 height 11
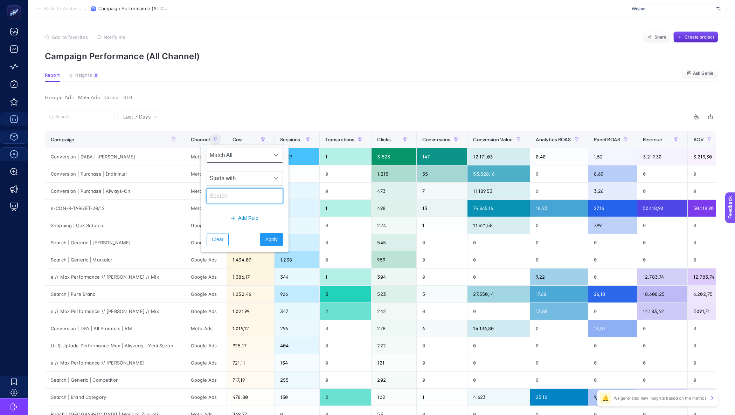
click at [223, 198] on input "text" at bounding box center [245, 196] width 76 height 15
type input "t"
type input "google"
click at [266, 239] on span "Apply" at bounding box center [272, 239] width 12 height 7
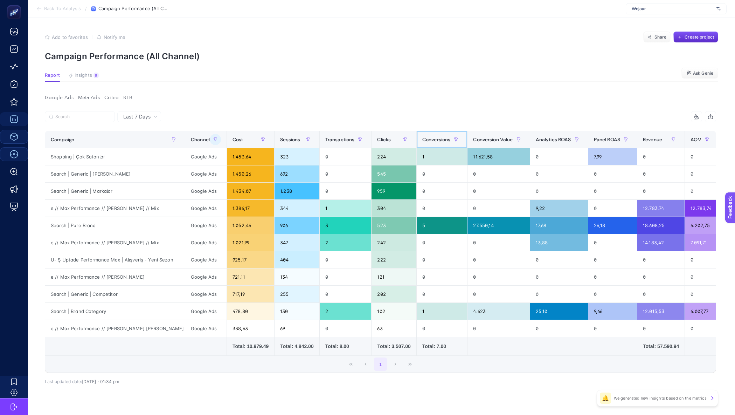
click at [451, 144] on div at bounding box center [456, 139] width 11 height 11
click at [447, 143] on div "Conversions" at bounding box center [443, 139] width 40 height 11
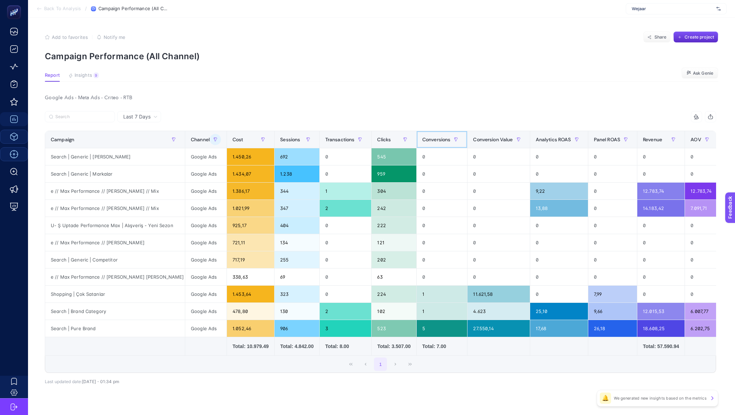
click at [447, 143] on div "Conversions" at bounding box center [443, 139] width 40 height 11
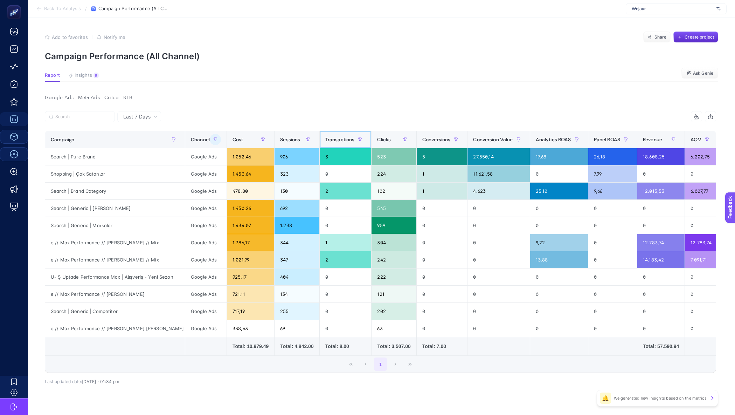
click at [348, 138] on span "Transactions" at bounding box center [340, 140] width 29 height 6
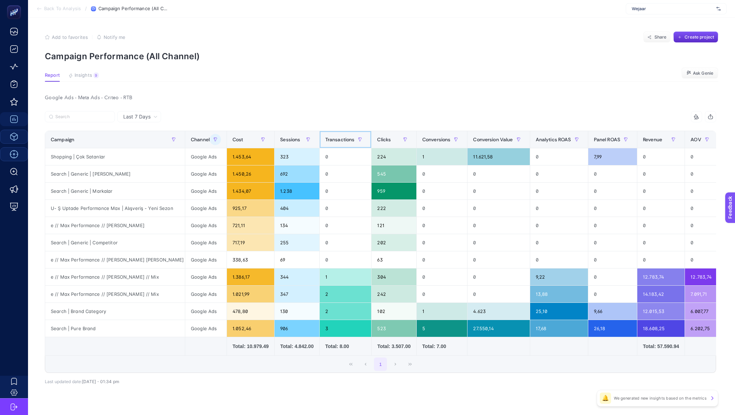
click at [348, 138] on span "Transactions" at bounding box center [340, 140] width 29 height 6
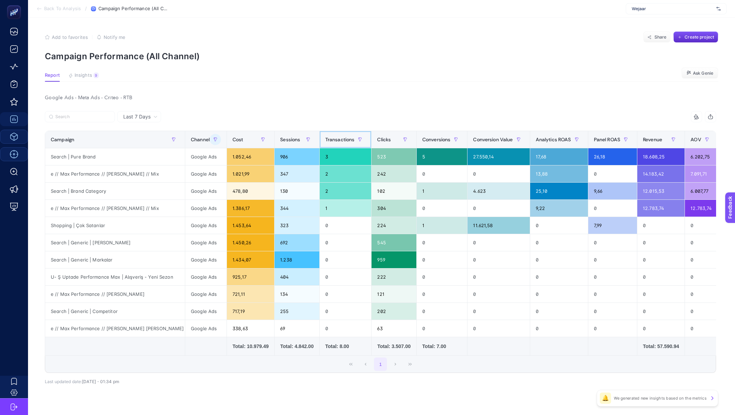
scroll to position [0, 22]
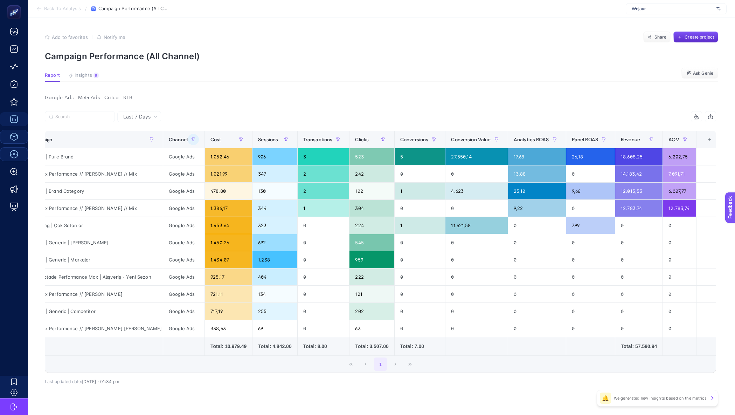
click at [708, 137] on div "+" at bounding box center [709, 140] width 13 height 6
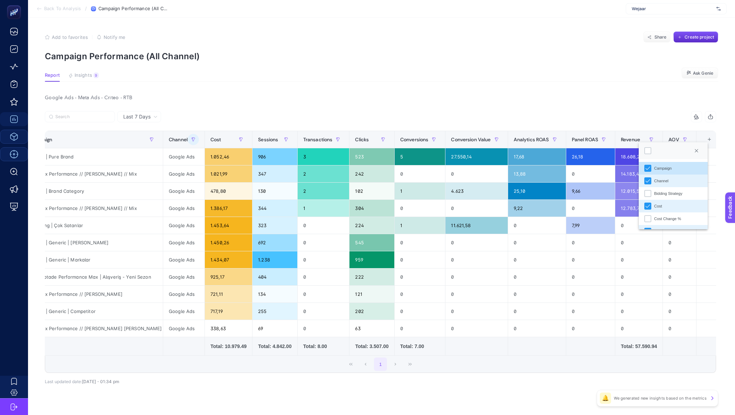
scroll to position [5, 34]
click at [638, 180] on div "14.183,42" at bounding box center [639, 173] width 47 height 17
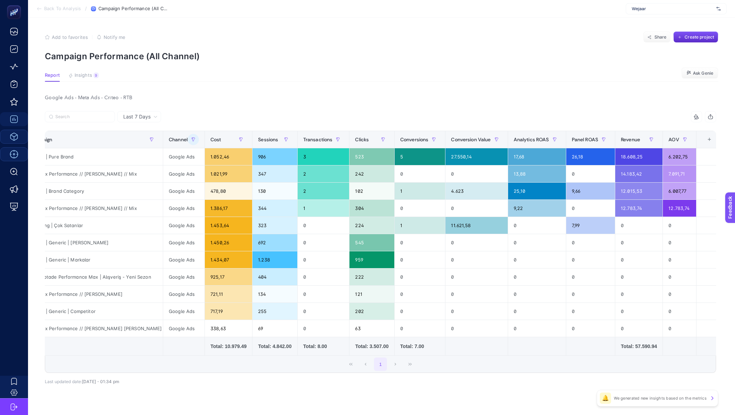
click at [706, 140] on div "+" at bounding box center [709, 140] width 13 height 6
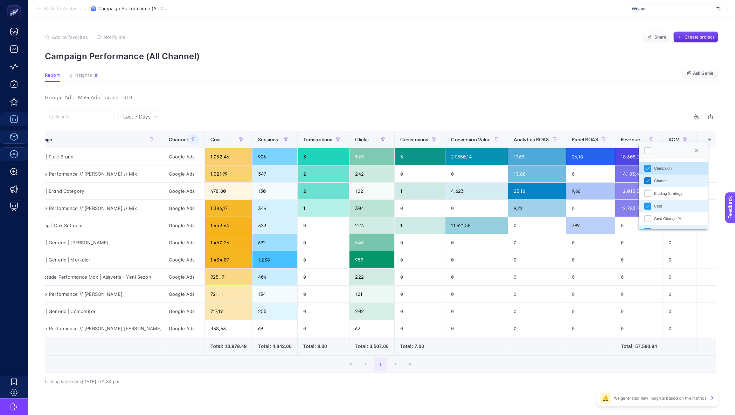
click at [650, 180] on icon "Channel" at bounding box center [648, 180] width 5 height 5
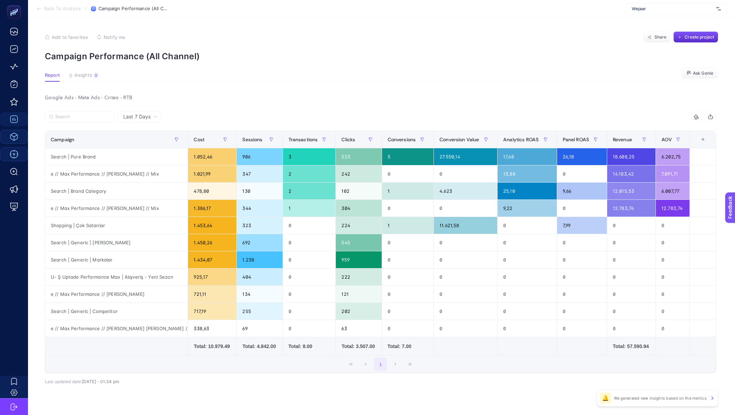
scroll to position [0, 0]
click at [708, 137] on div "+" at bounding box center [703, 140] width 13 height 6
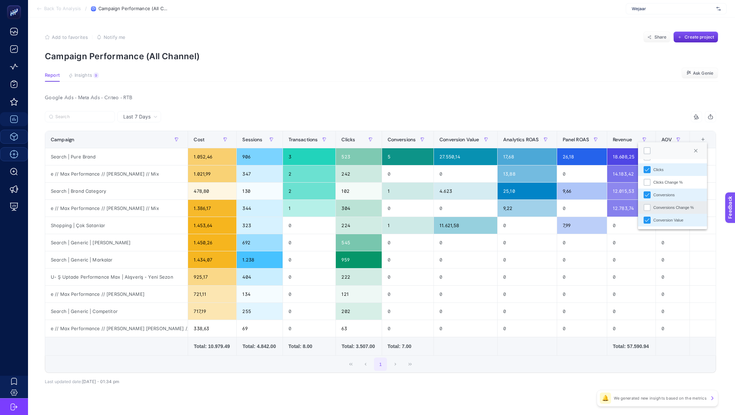
scroll to position [124, 0]
click at [650, 183] on div "Conversions" at bounding box center [647, 182] width 7 height 7
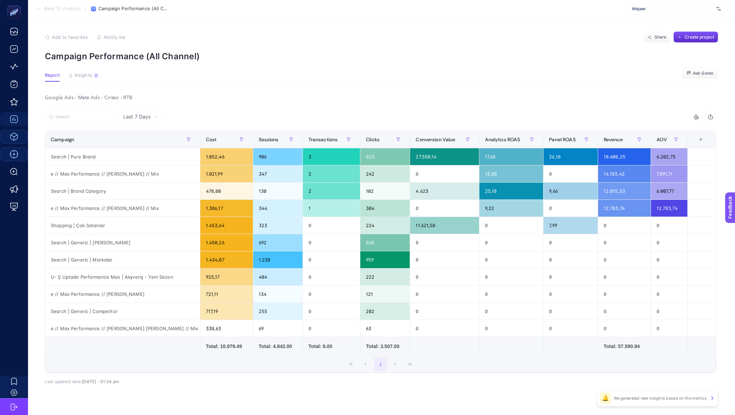
click at [706, 137] on div "+" at bounding box center [700, 140] width 13 height 6
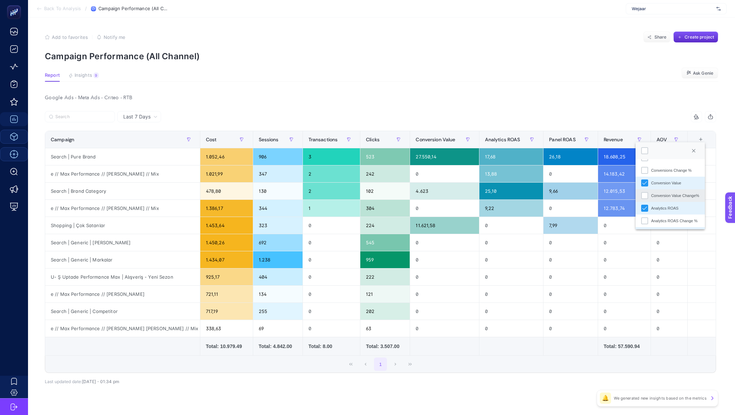
scroll to position [154, 0]
click at [648, 184] on li "Conversion Value" at bounding box center [670, 178] width 69 height 13
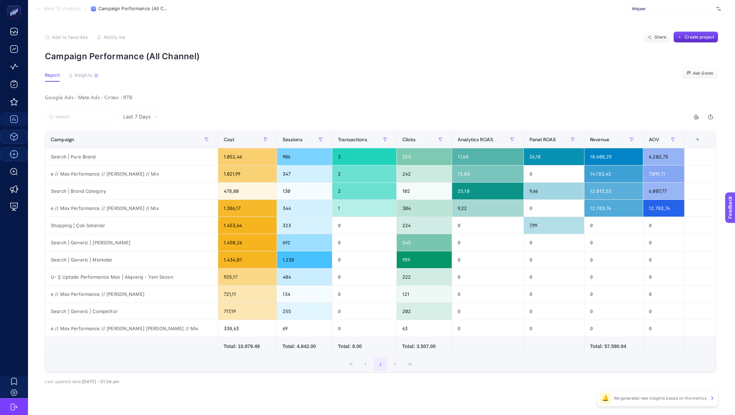
click at [704, 138] on div "+" at bounding box center [697, 140] width 13 height 6
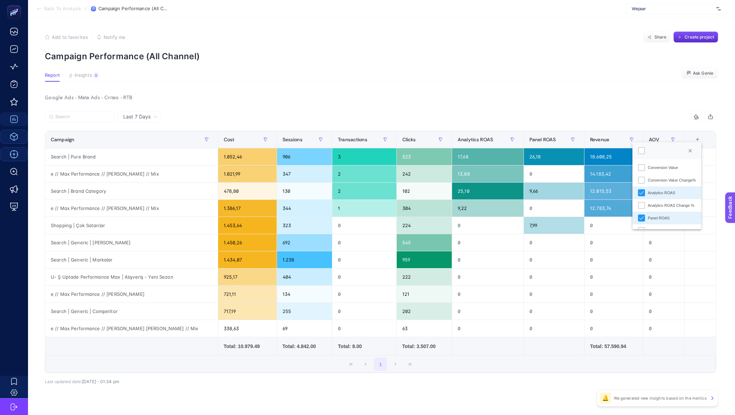
scroll to position [213, 0]
click at [646, 173] on li "Panel ROAS" at bounding box center [667, 169] width 69 height 13
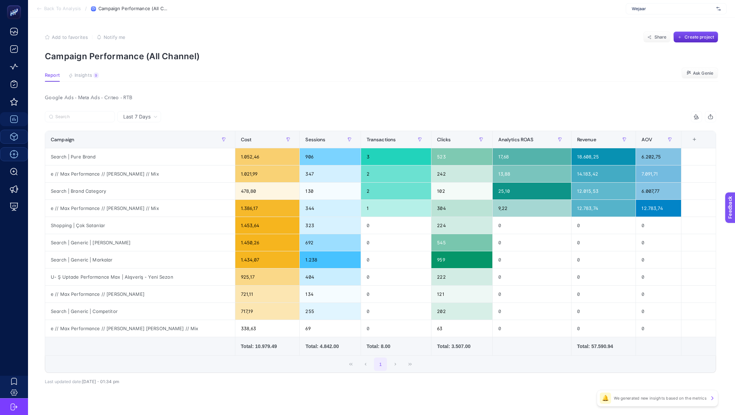
click at [575, 112] on div "10 items selected" at bounding box center [549, 116] width 336 height 11
click at [500, 109] on div "Google Ads - Meta Ads - Criteo - RTB Last 7 Days 10 items selected Campaign Cos…" at bounding box center [380, 254] width 683 height 322
click at [132, 120] on div "Last 7 Days" at bounding box center [139, 116] width 44 height 11
click at [148, 144] on li "Last 30 Days" at bounding box center [139, 144] width 40 height 13
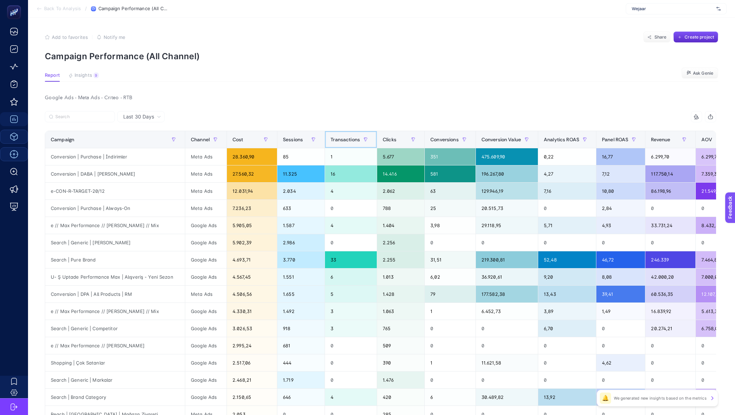
click at [348, 142] on span "Transactions" at bounding box center [345, 140] width 29 height 6
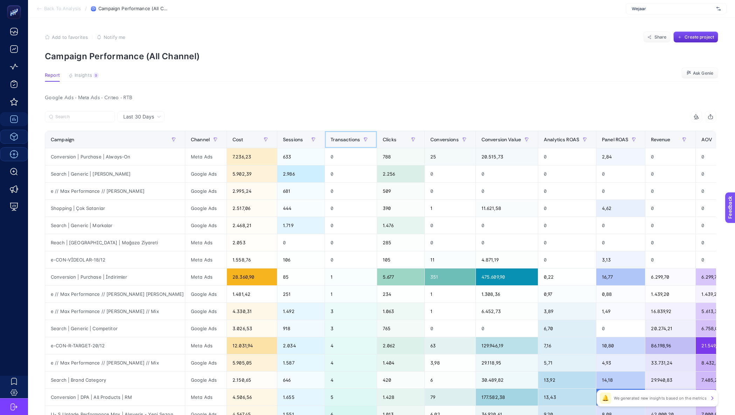
click at [348, 142] on span "Transactions" at bounding box center [345, 140] width 29 height 6
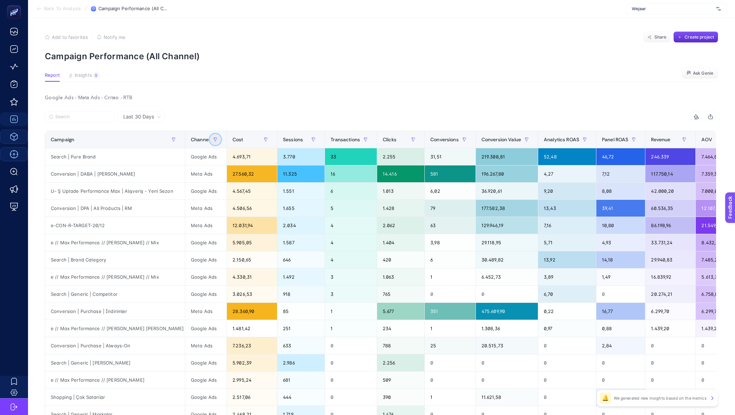
click at [210, 142] on button "button" at bounding box center [215, 139] width 11 height 11
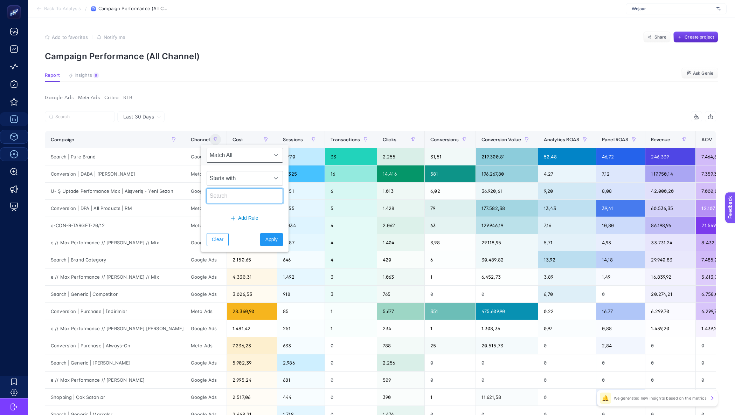
click at [221, 191] on input "text" at bounding box center [245, 196] width 76 height 15
type input "google"
click at [261, 245] on button "Apply" at bounding box center [271, 239] width 23 height 13
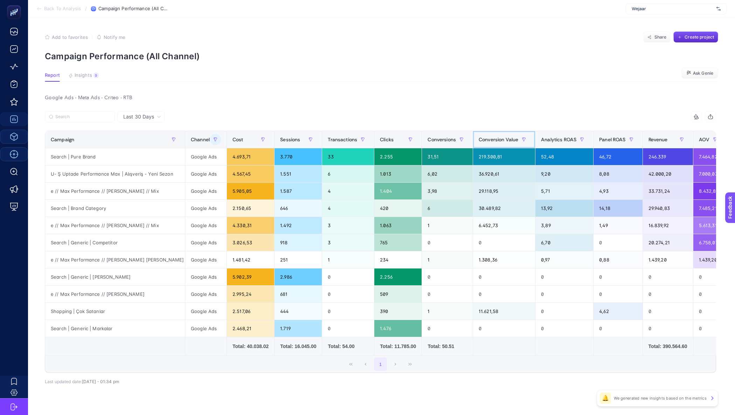
click at [499, 145] on th "Conversion Value" at bounding box center [504, 139] width 62 height 17
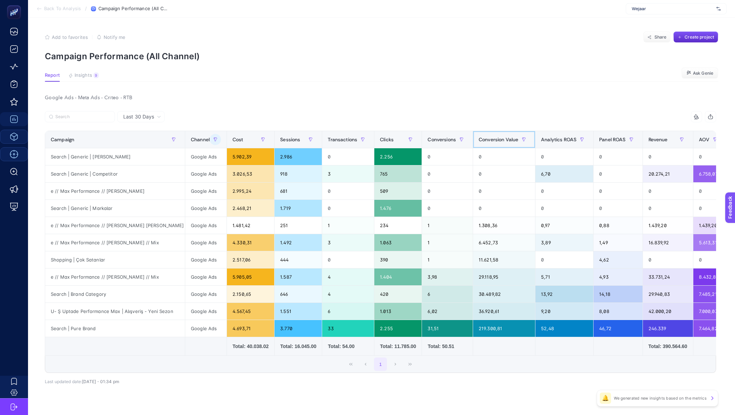
click at [499, 145] on th "Conversion Value" at bounding box center [504, 139] width 62 height 17
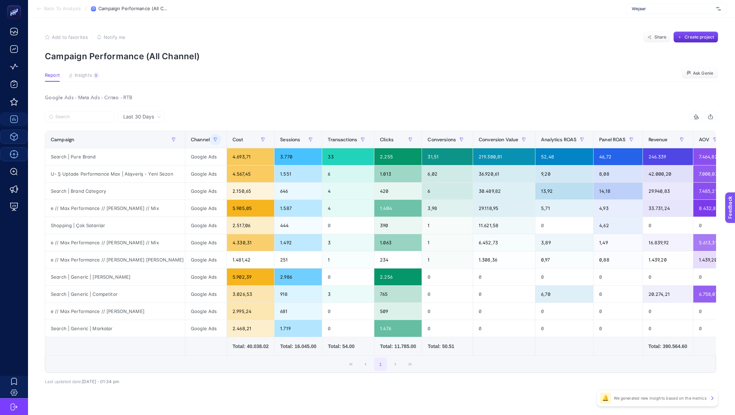
click at [438, 85] on article "Add to favorites false Notify me Share Create project Campaign Performance (All…" at bounding box center [381, 223] width 707 height 411
click at [432, 137] on span "Conversions" at bounding box center [442, 140] width 28 height 6
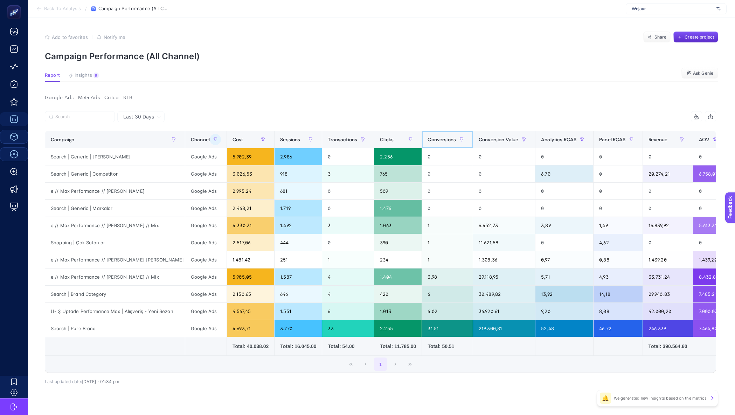
click at [433, 142] on span "Conversions" at bounding box center [442, 140] width 28 height 6
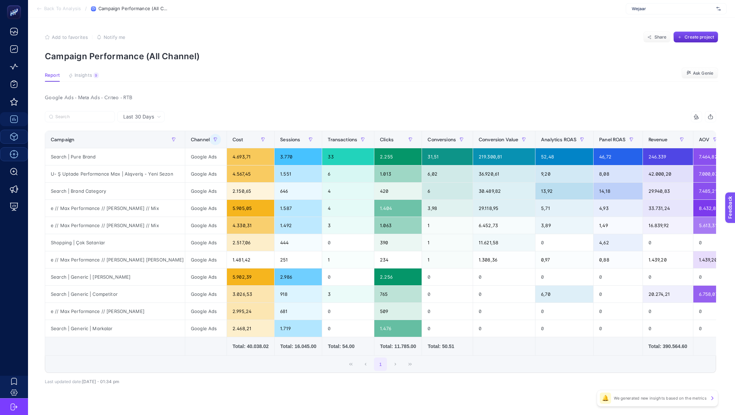
click at [357, 119] on div at bounding box center [213, 118] width 336 height 15
